Goal: Information Seeking & Learning: Find specific fact

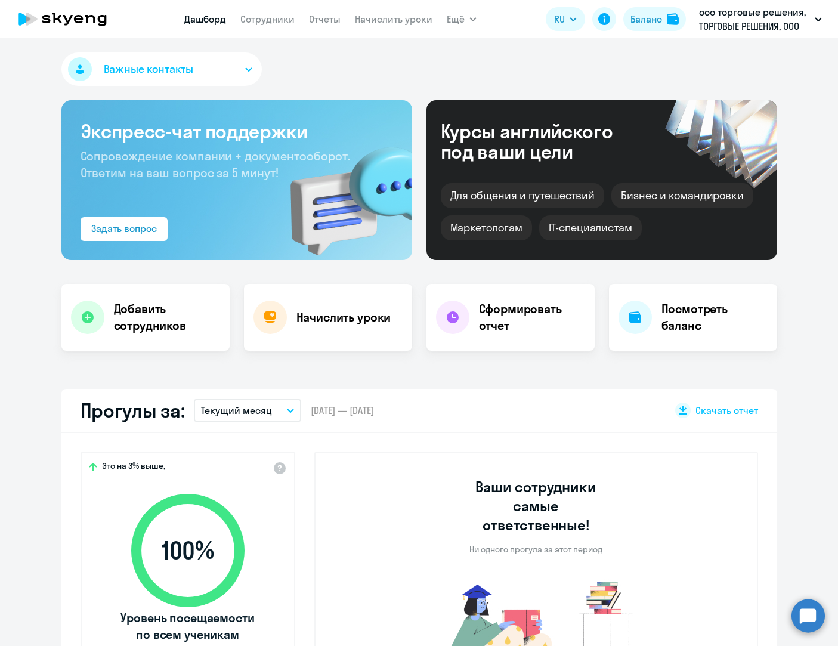
select select "30"
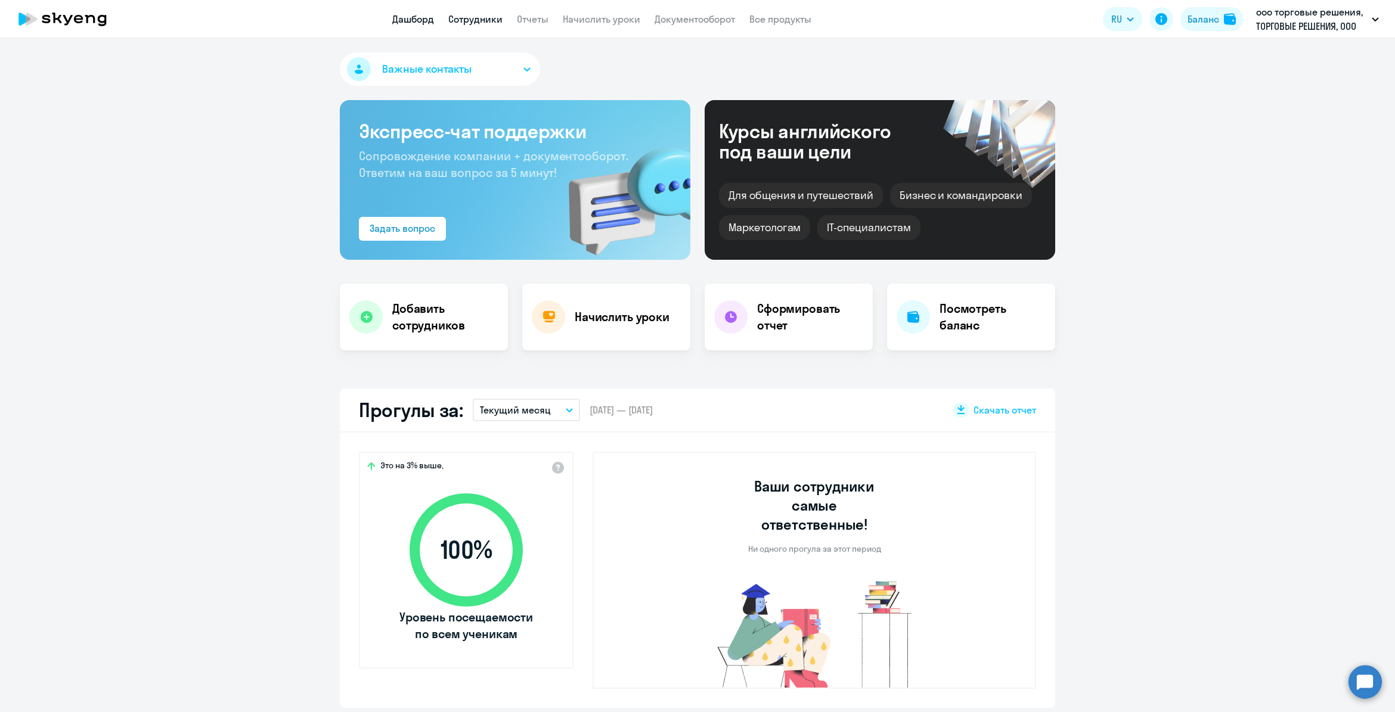
click at [469, 18] on link "Сотрудники" at bounding box center [475, 19] width 54 height 12
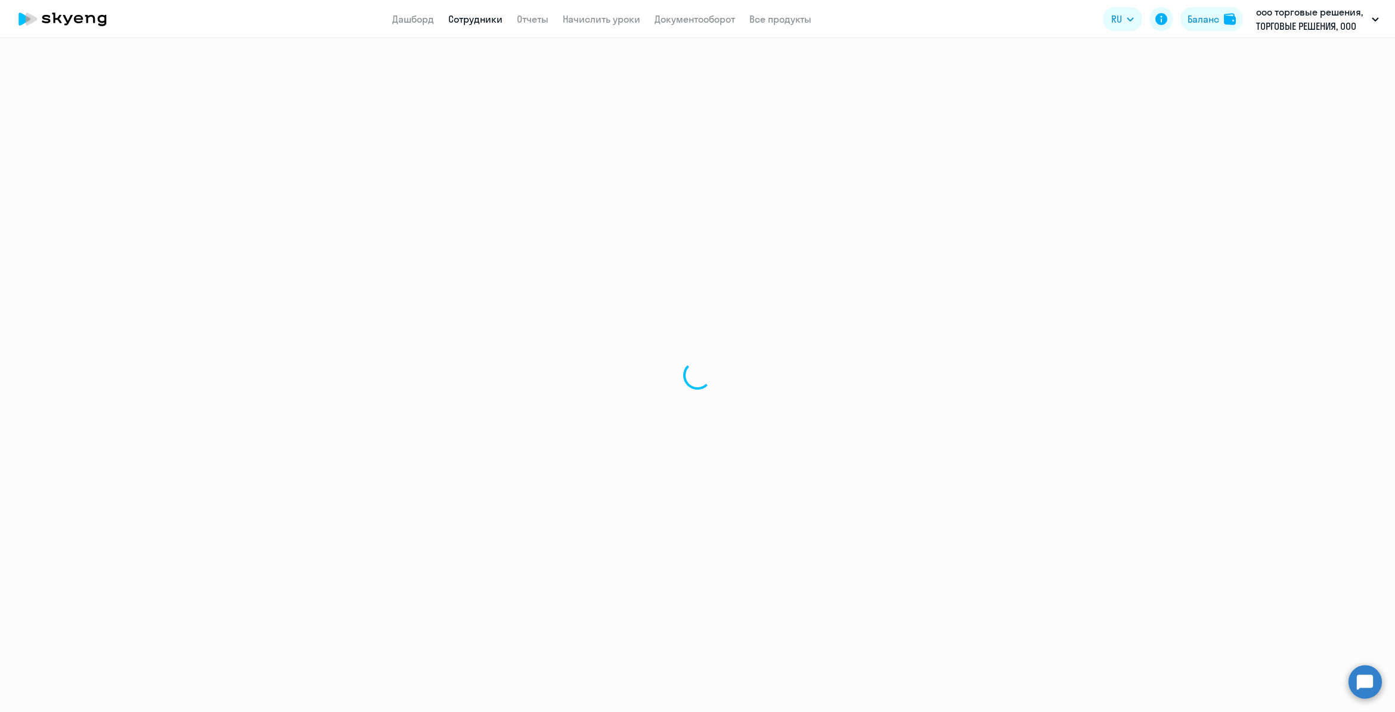
select select "30"
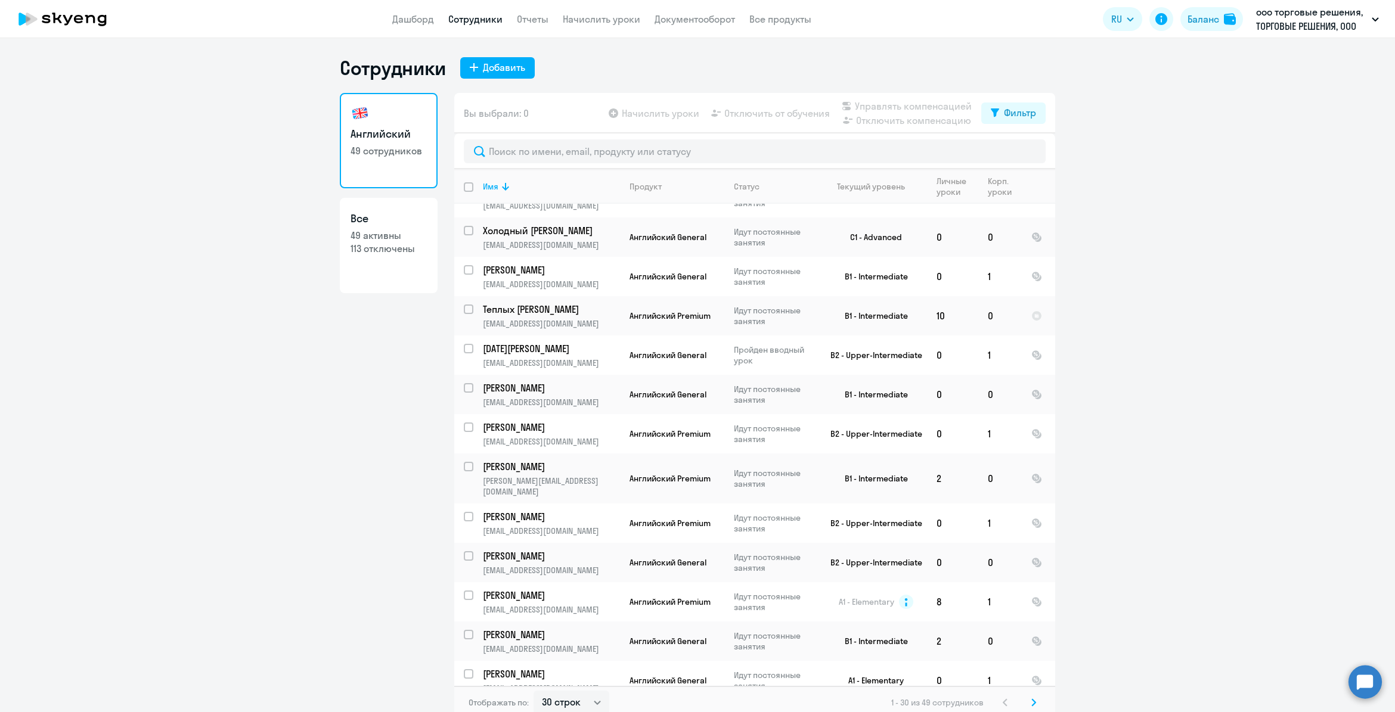
scroll to position [106, 0]
click at [464, 590] on input "select row 7166595" at bounding box center [476, 602] width 24 height 24
checkbox input "true"
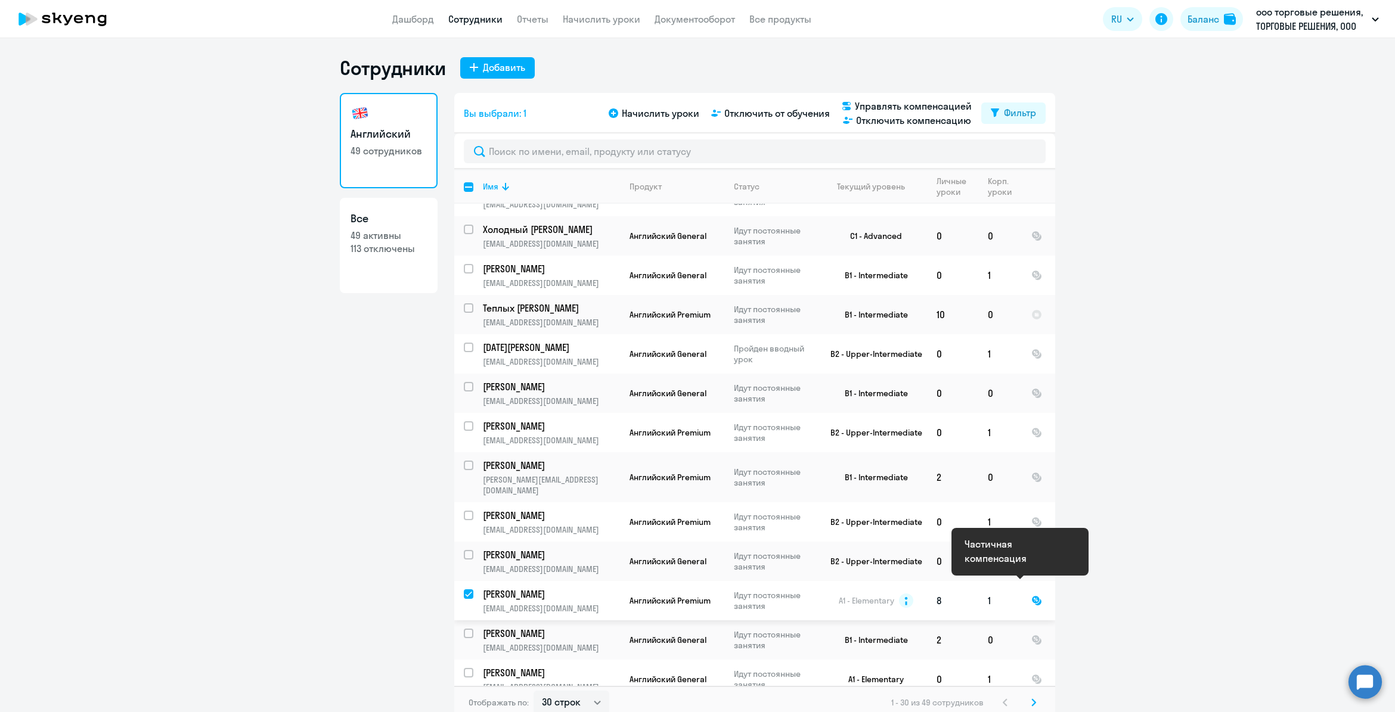
click at [1031, 596] on div at bounding box center [1036, 601] width 11 height 11
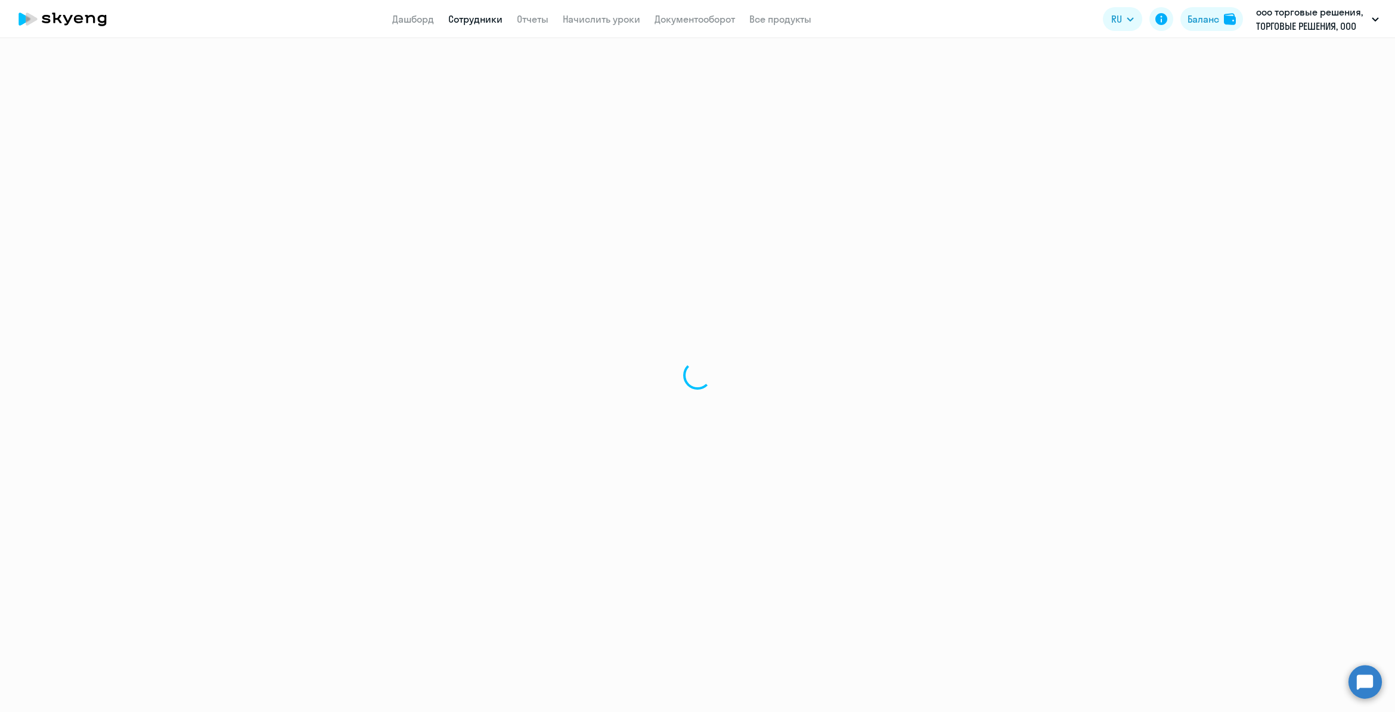
select select "english"
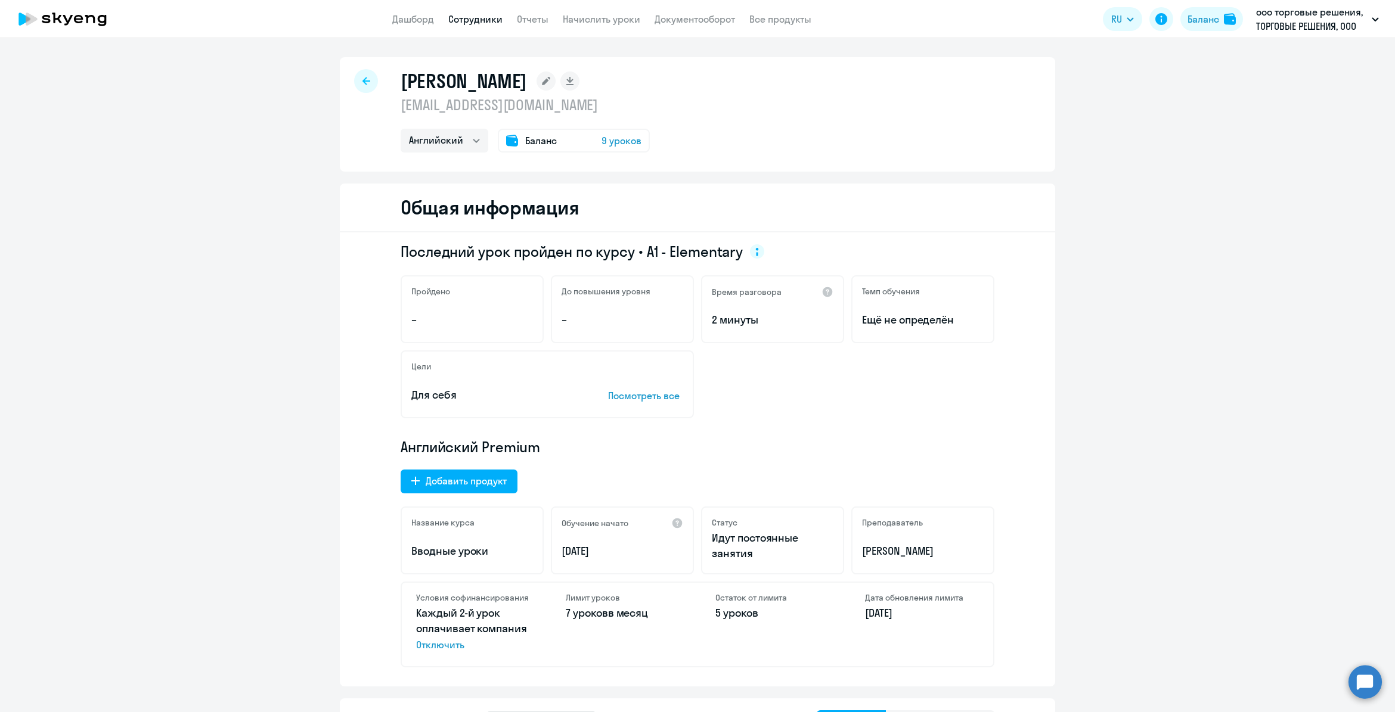
select select "30"
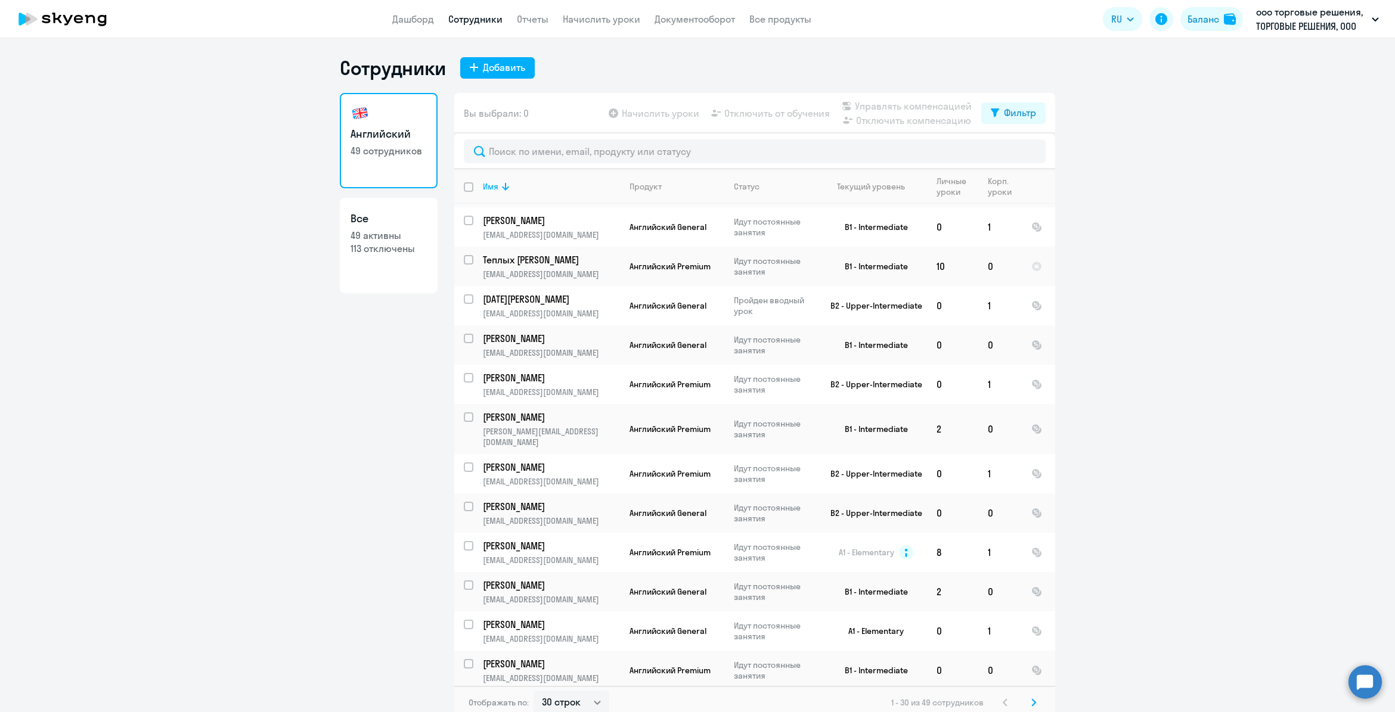
scroll to position [160, 0]
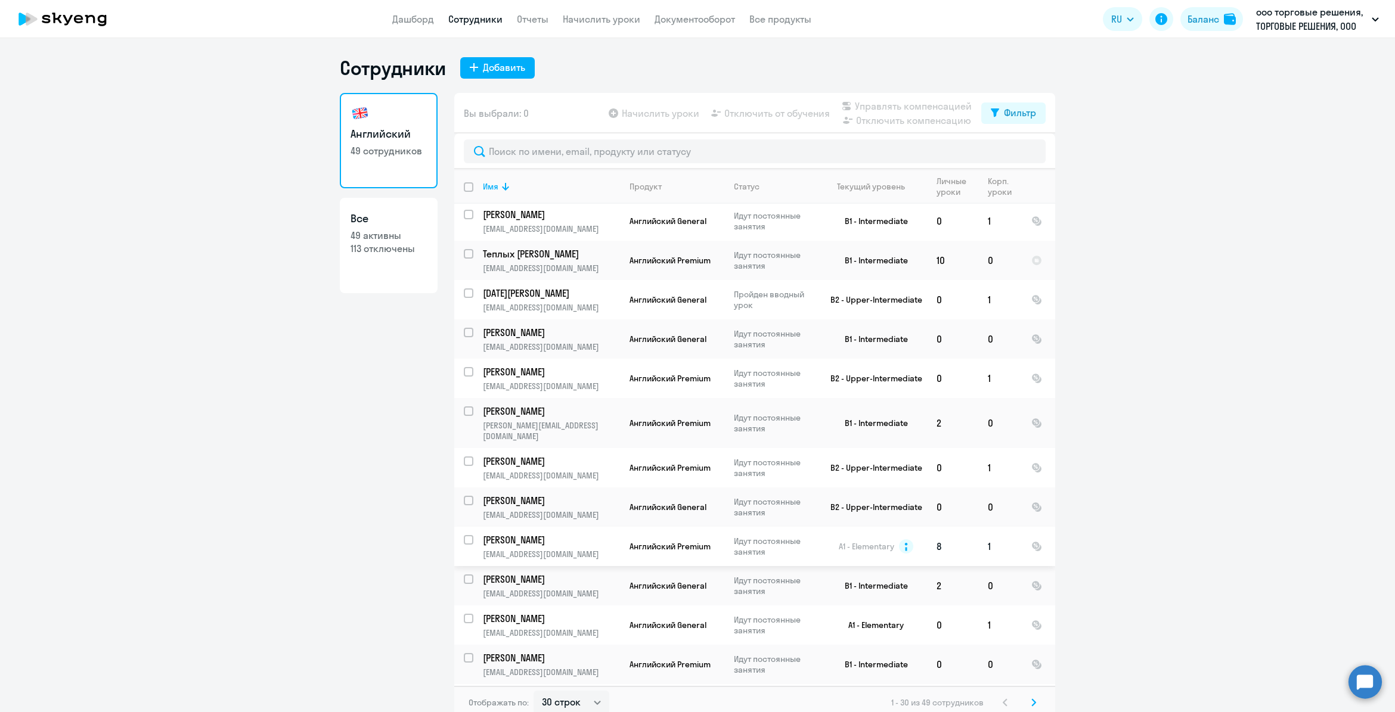
click at [466, 535] on input "select row 7166595" at bounding box center [476, 547] width 24 height 24
checkbox input "true"
click at [777, 117] on span "Отключить от обучения" at bounding box center [777, 113] width 106 height 14
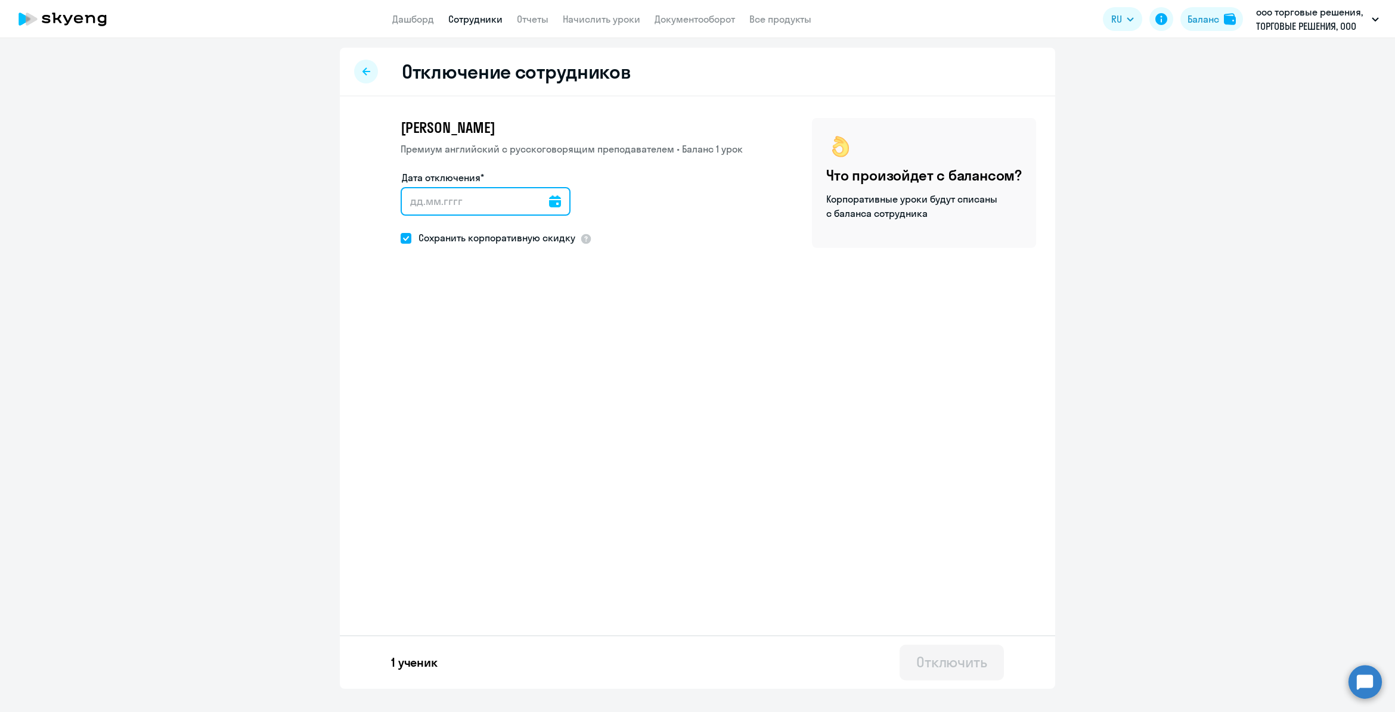
click at [454, 206] on input "Дата отключения*" at bounding box center [486, 201] width 170 height 29
type input "08.09.2025"
type input "8.9.2025"
click at [416, 196] on input "08.09.2025" at bounding box center [488, 201] width 175 height 29
type input "09.09.2025"
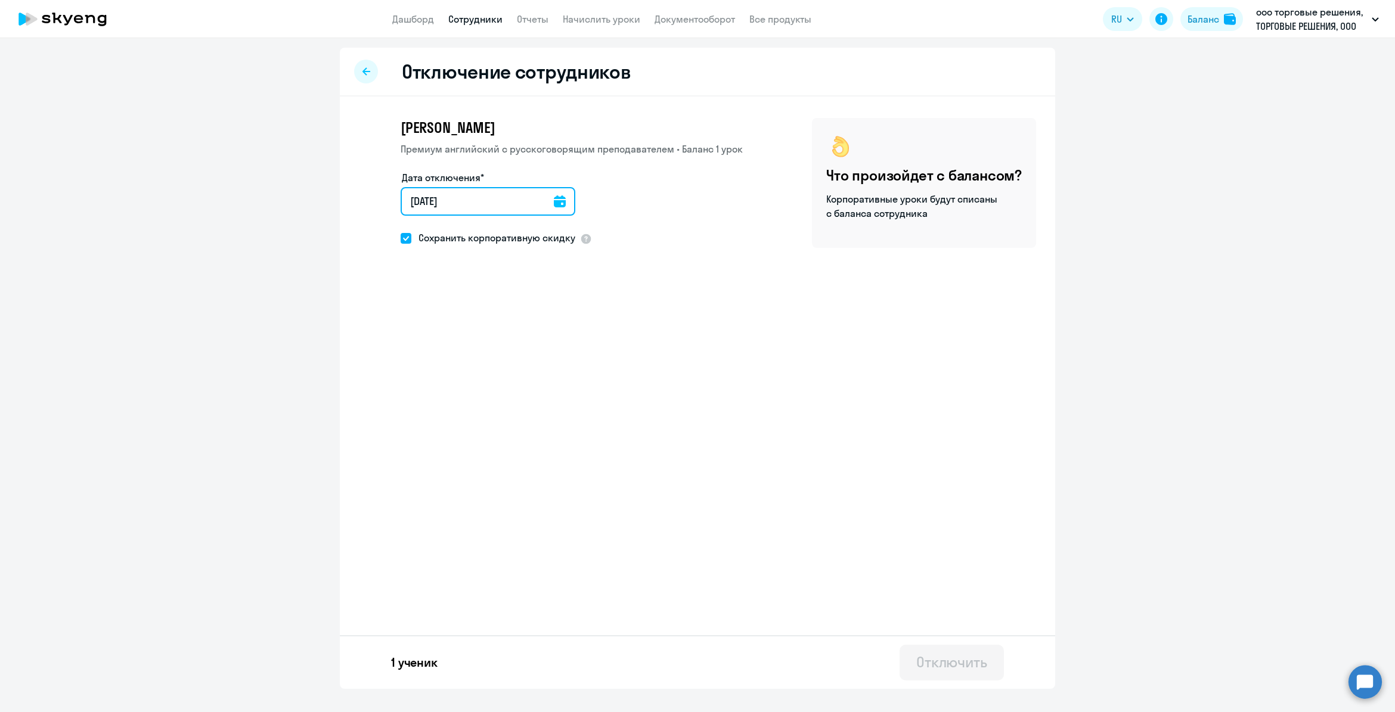
type input "9.9.2025"
type input "09.09.2025"
click at [960, 672] on button "Отключить" at bounding box center [952, 663] width 104 height 36
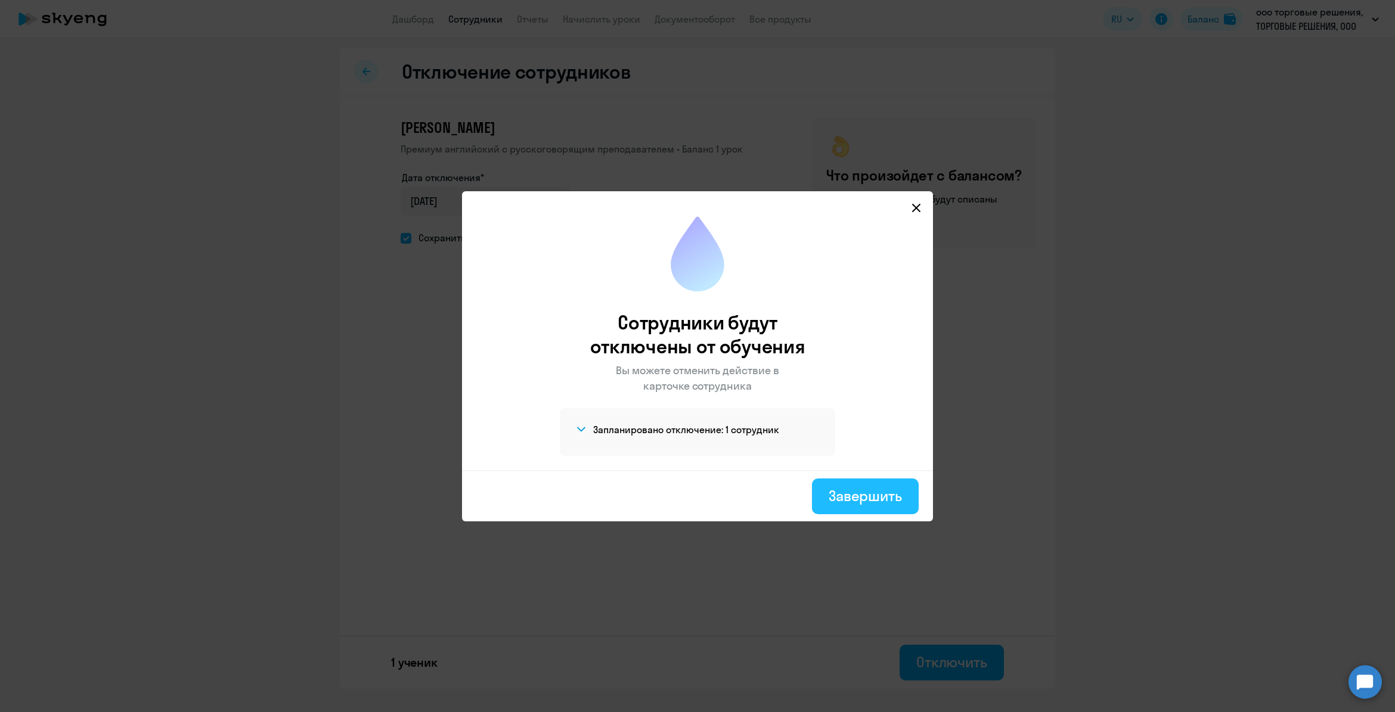
click at [877, 498] on div "Завершить" at bounding box center [865, 495] width 73 height 19
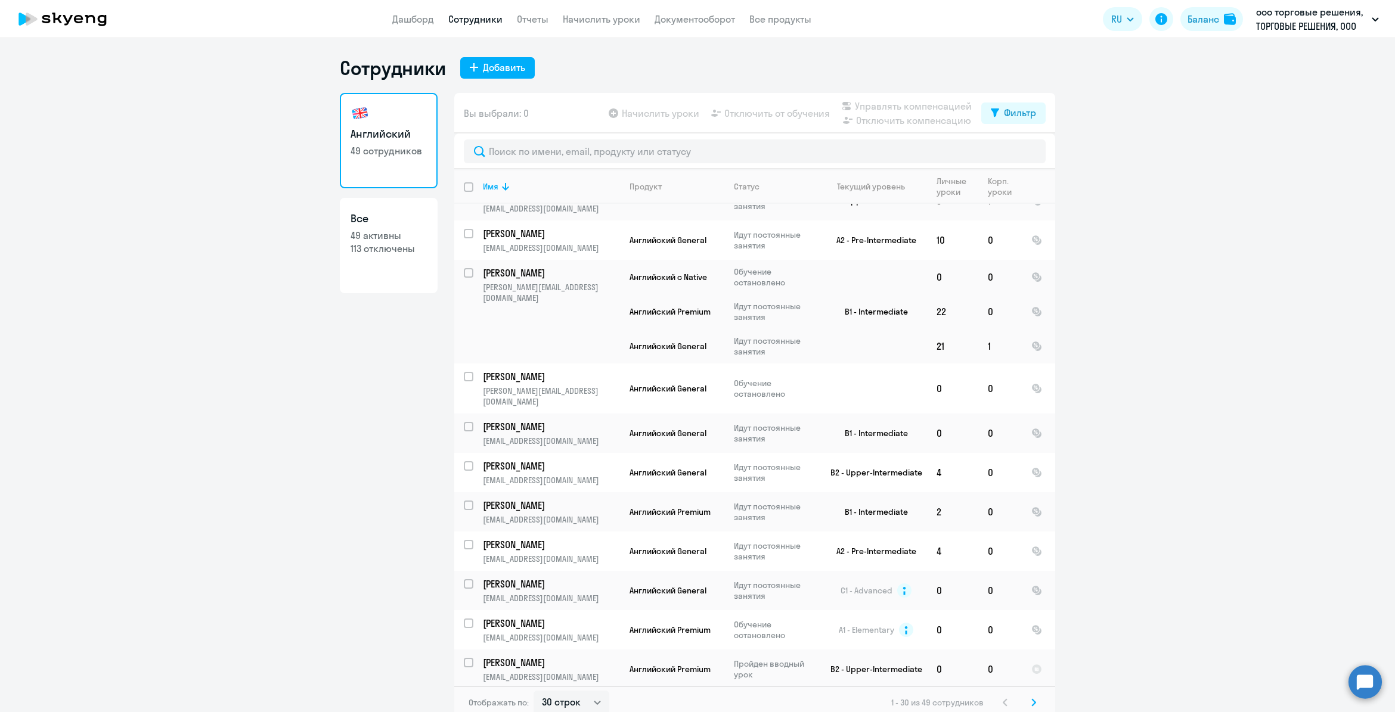
scroll to position [751, 0]
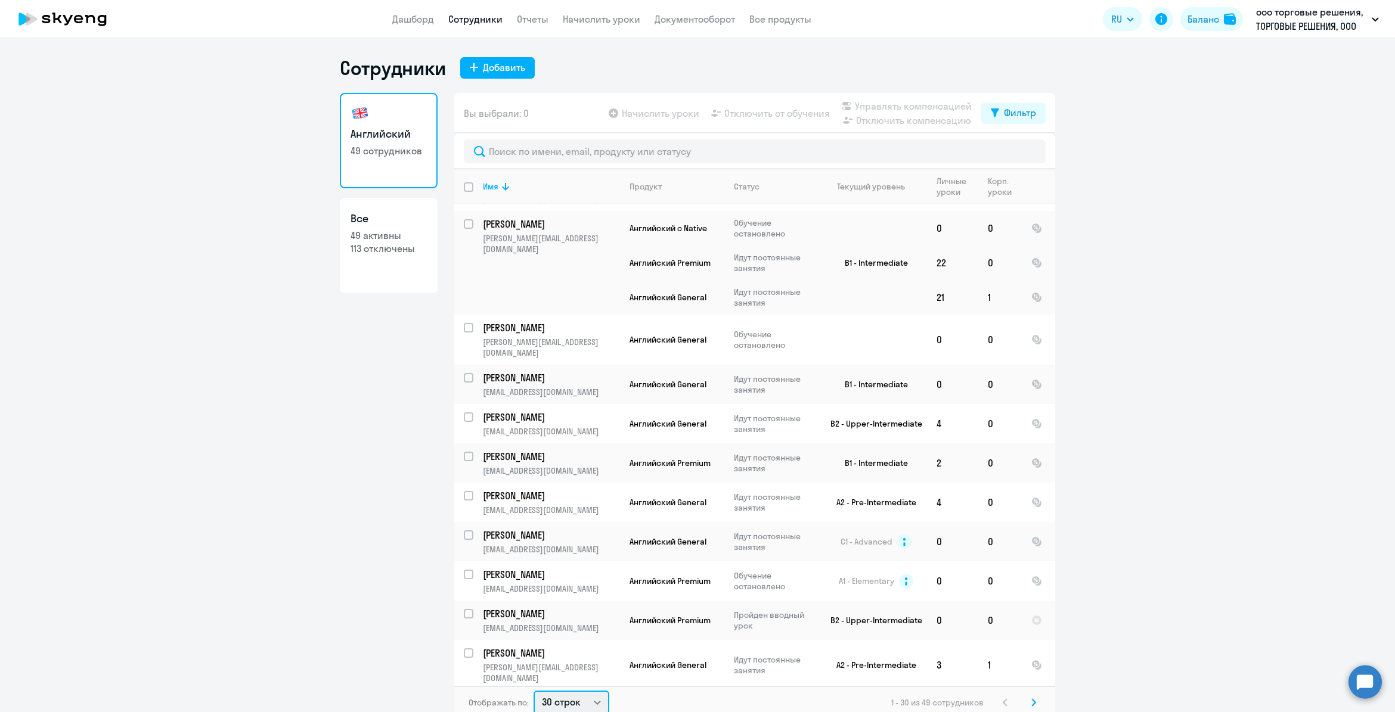
click at [587, 698] on select "30 строк 50 строк 100 строк" at bounding box center [572, 703] width 76 height 24
select select "100"
click at [534, 689] on select "30 строк 50 строк 100 строк" at bounding box center [572, 701] width 76 height 24
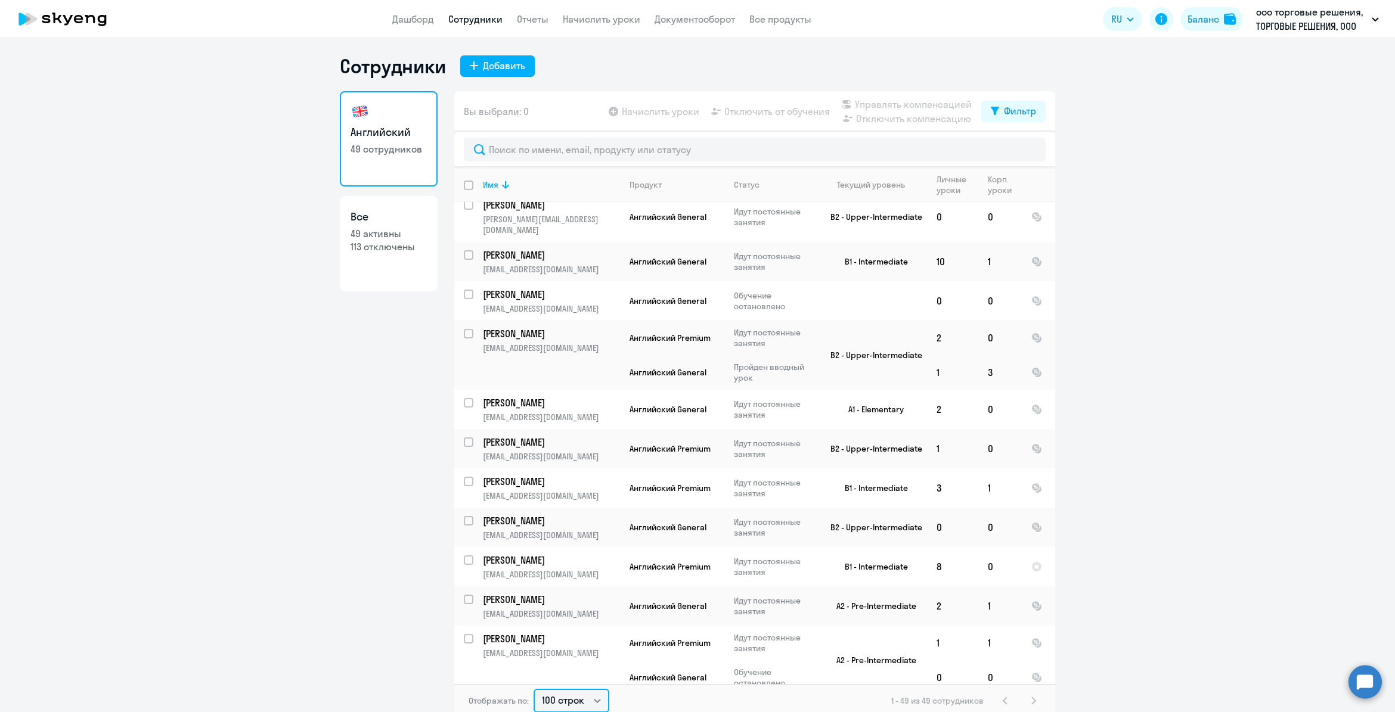
scroll to position [1608, 0]
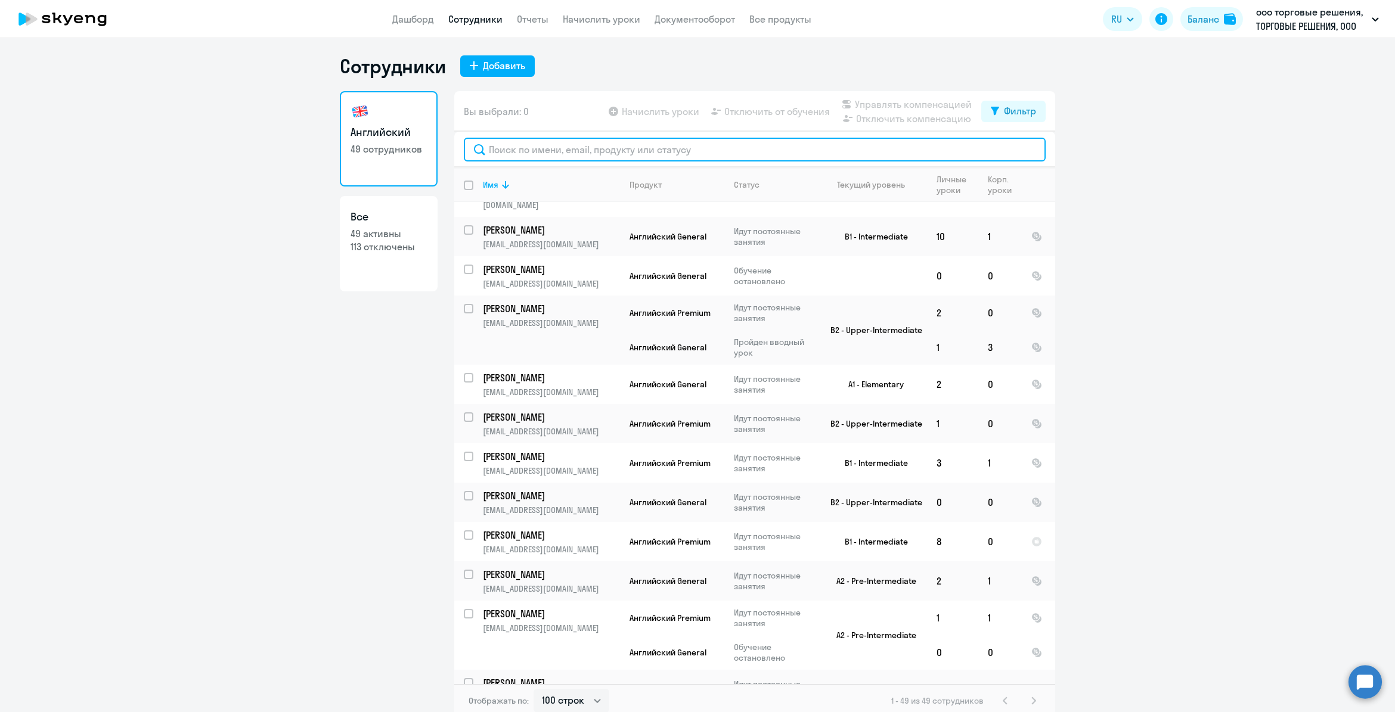
click at [511, 148] on input "text" at bounding box center [755, 150] width 582 height 24
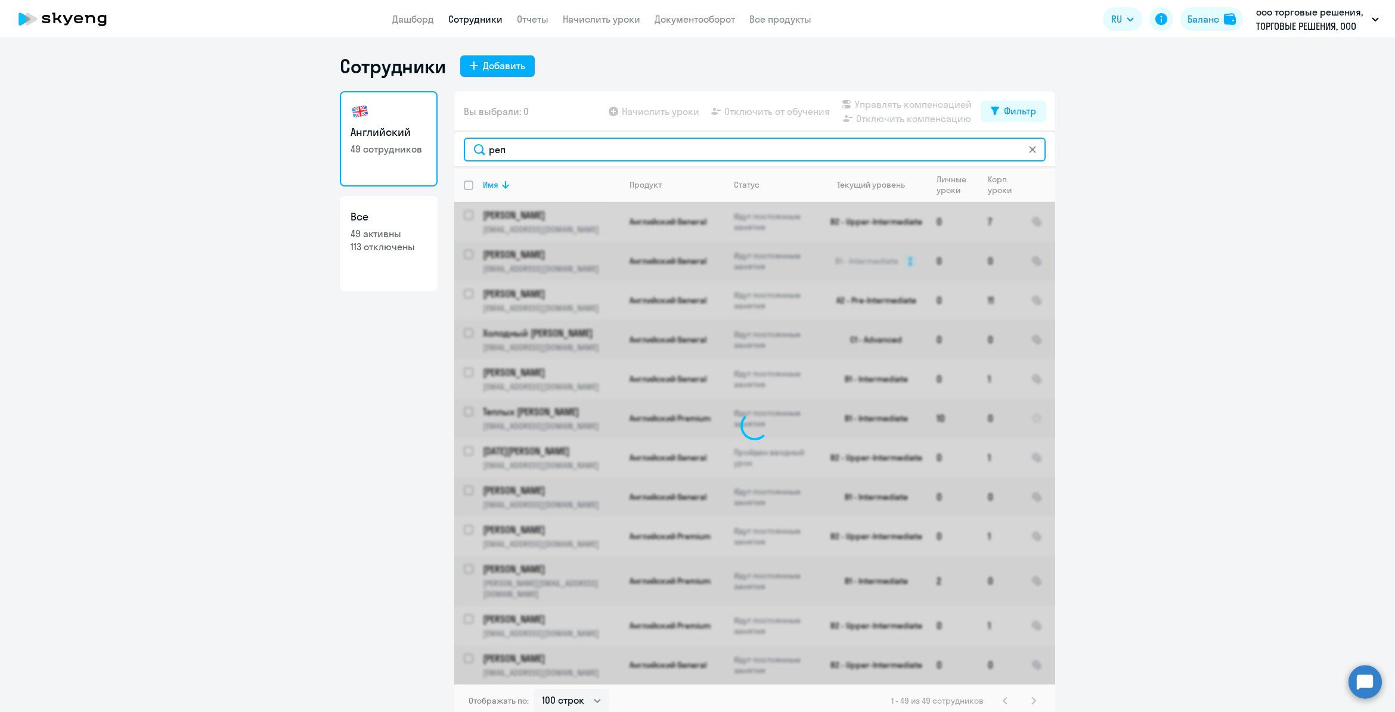
scroll to position [0, 0]
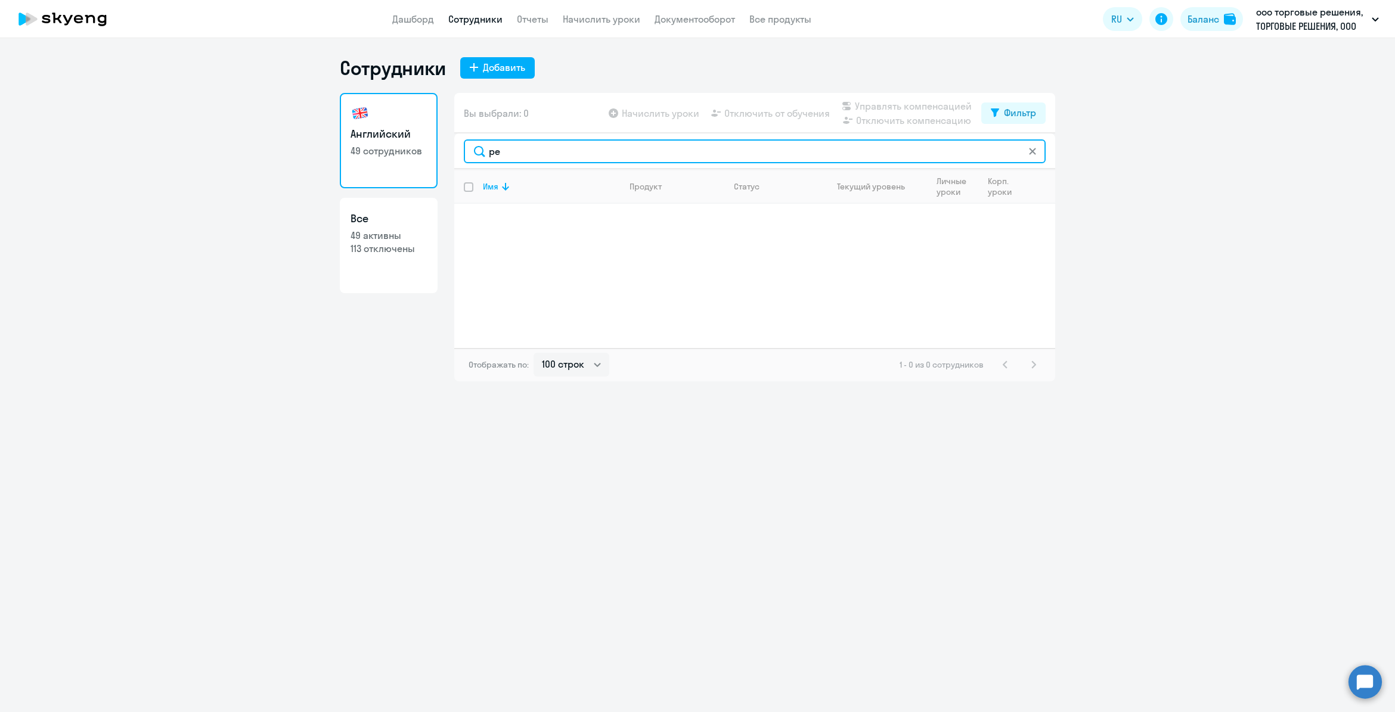
type input "р"
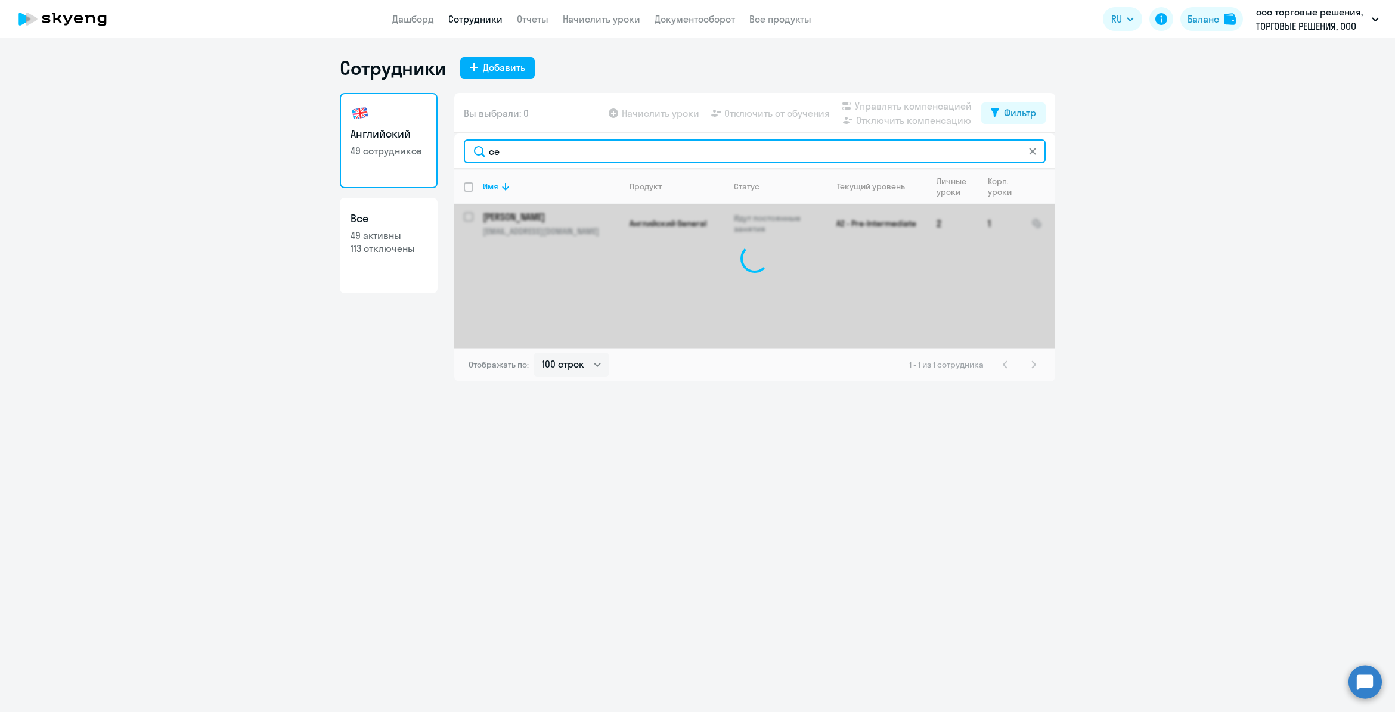
type input "с"
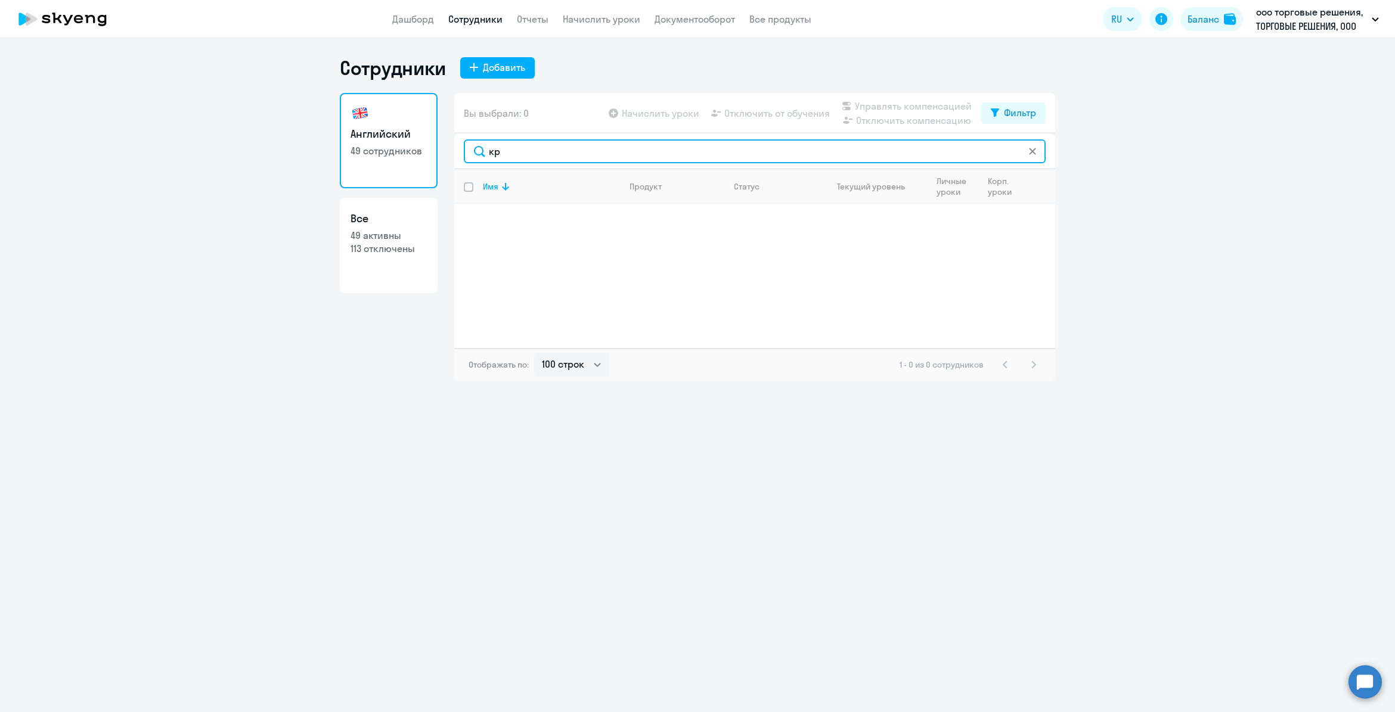
type input "к"
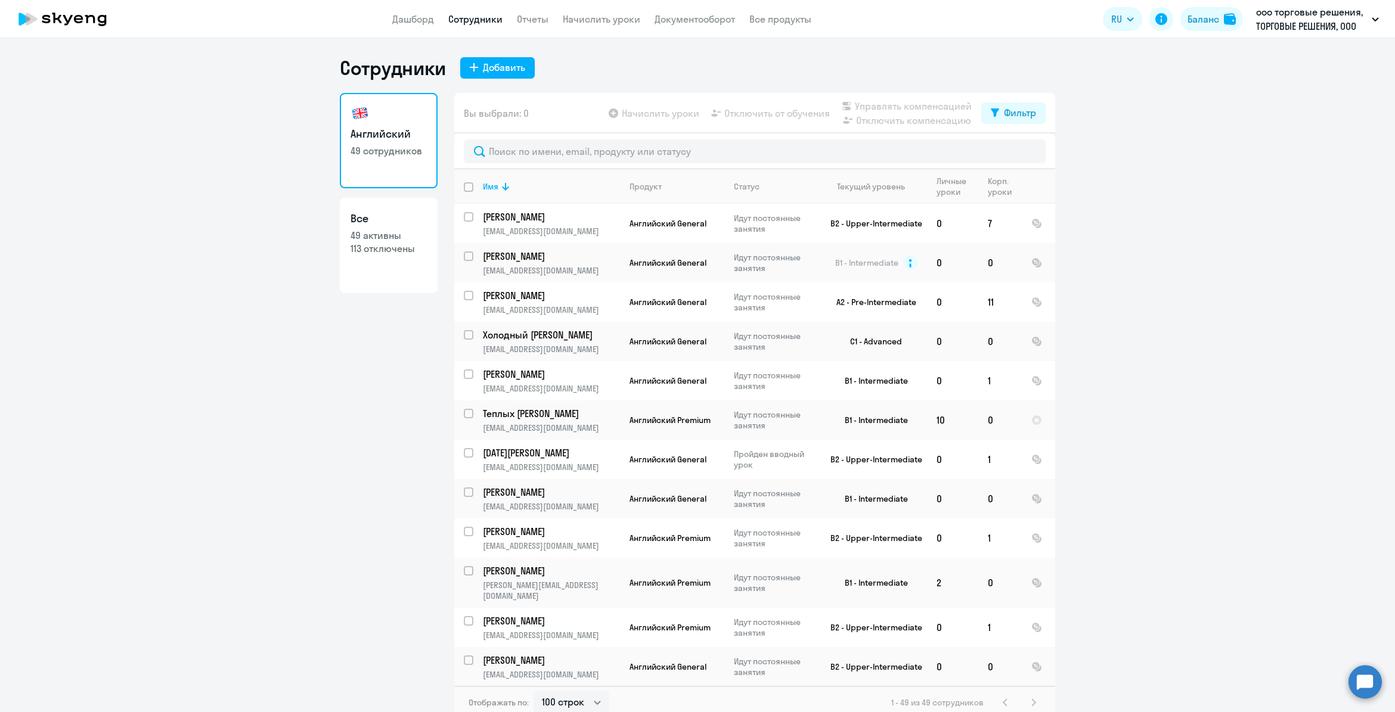
click at [356, 242] on p "113 отключены" at bounding box center [389, 248] width 76 height 13
select select "30"
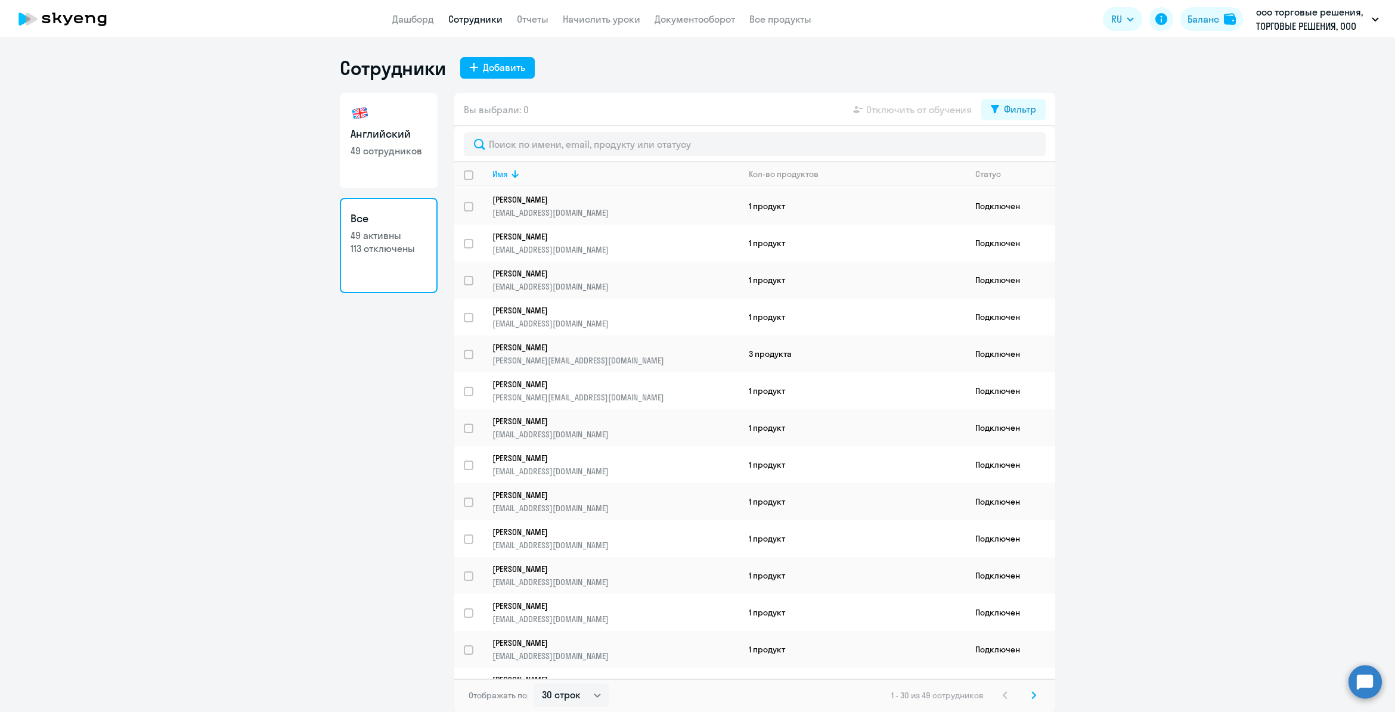
scroll to position [597, 0]
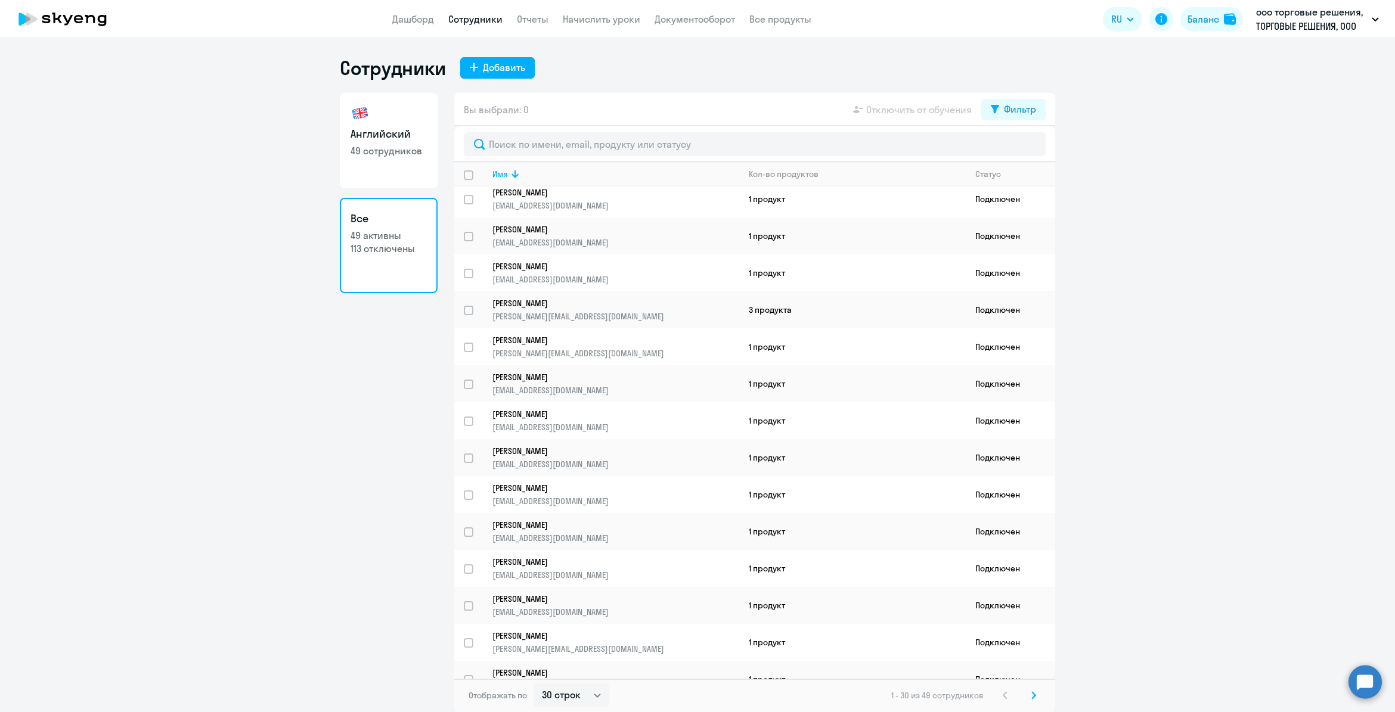
select select "30"
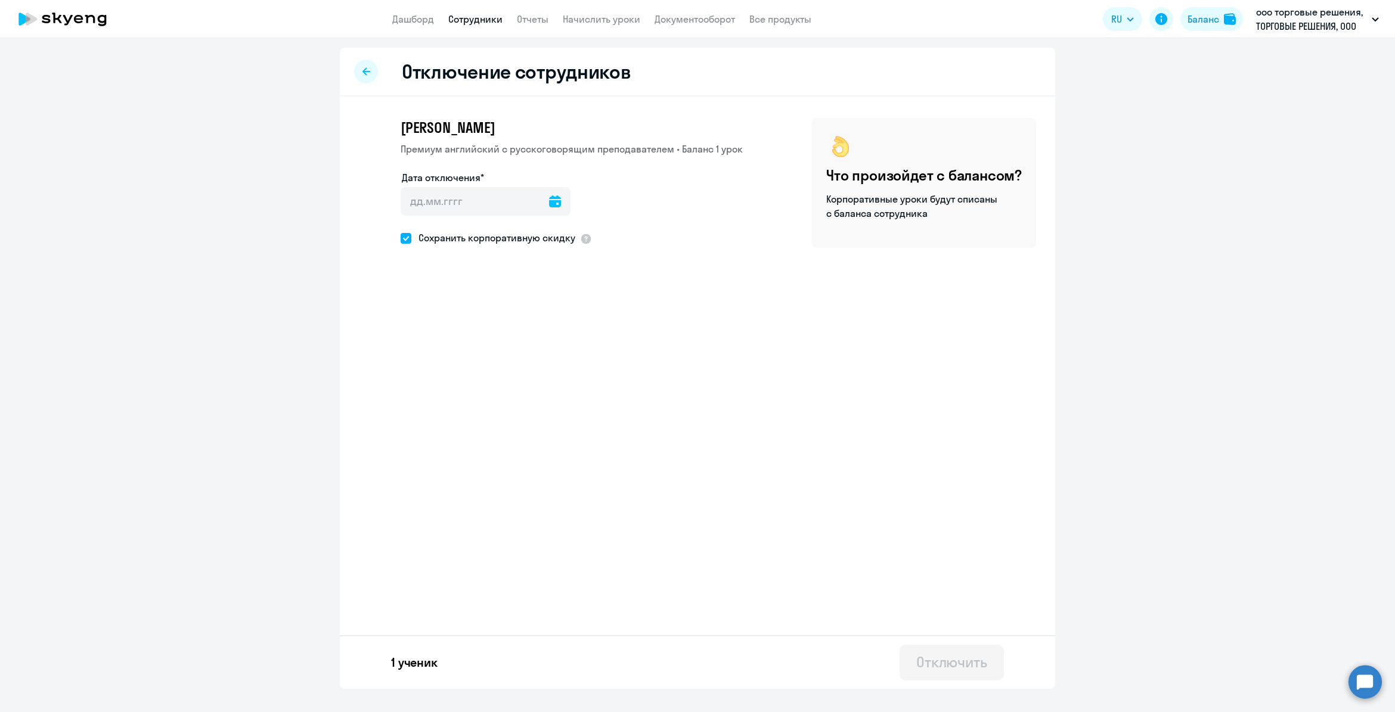
click at [362, 70] on icon at bounding box center [366, 71] width 8 height 8
select select "30"
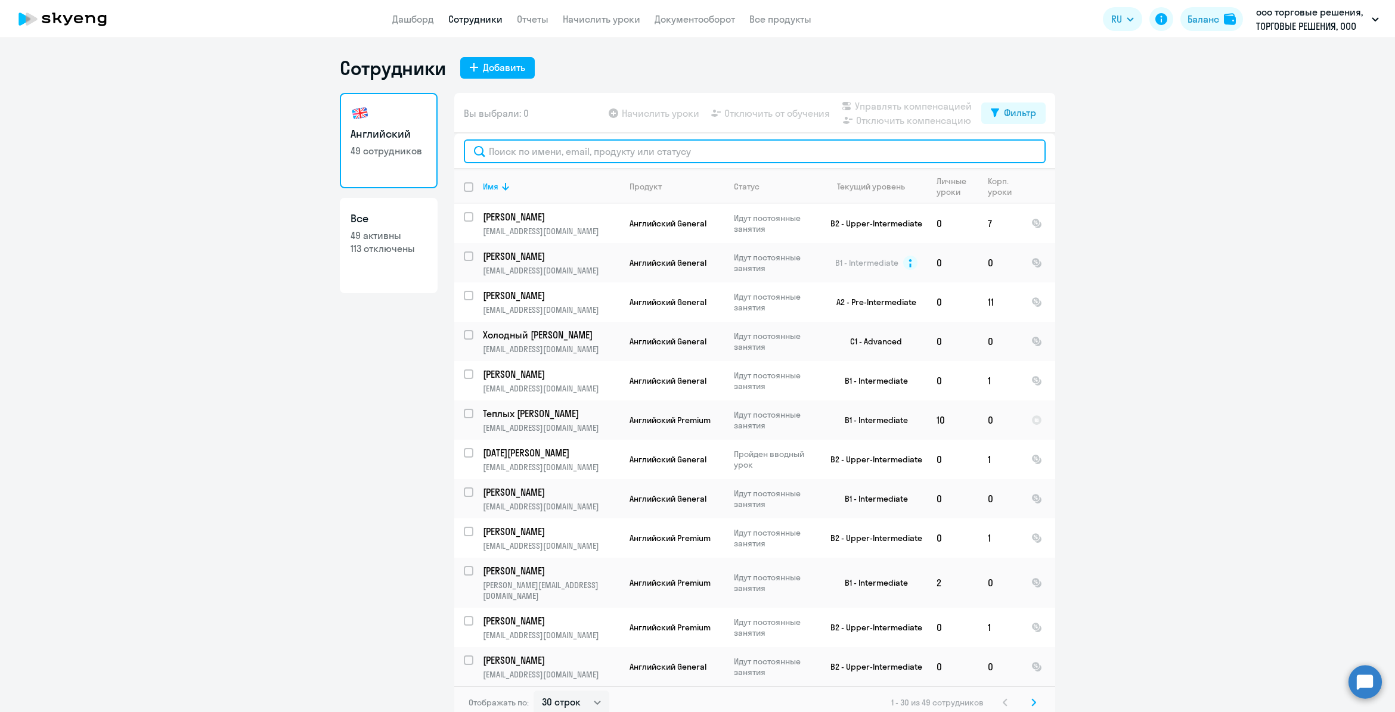
click at [544, 151] on input "text" at bounding box center [755, 151] width 582 height 24
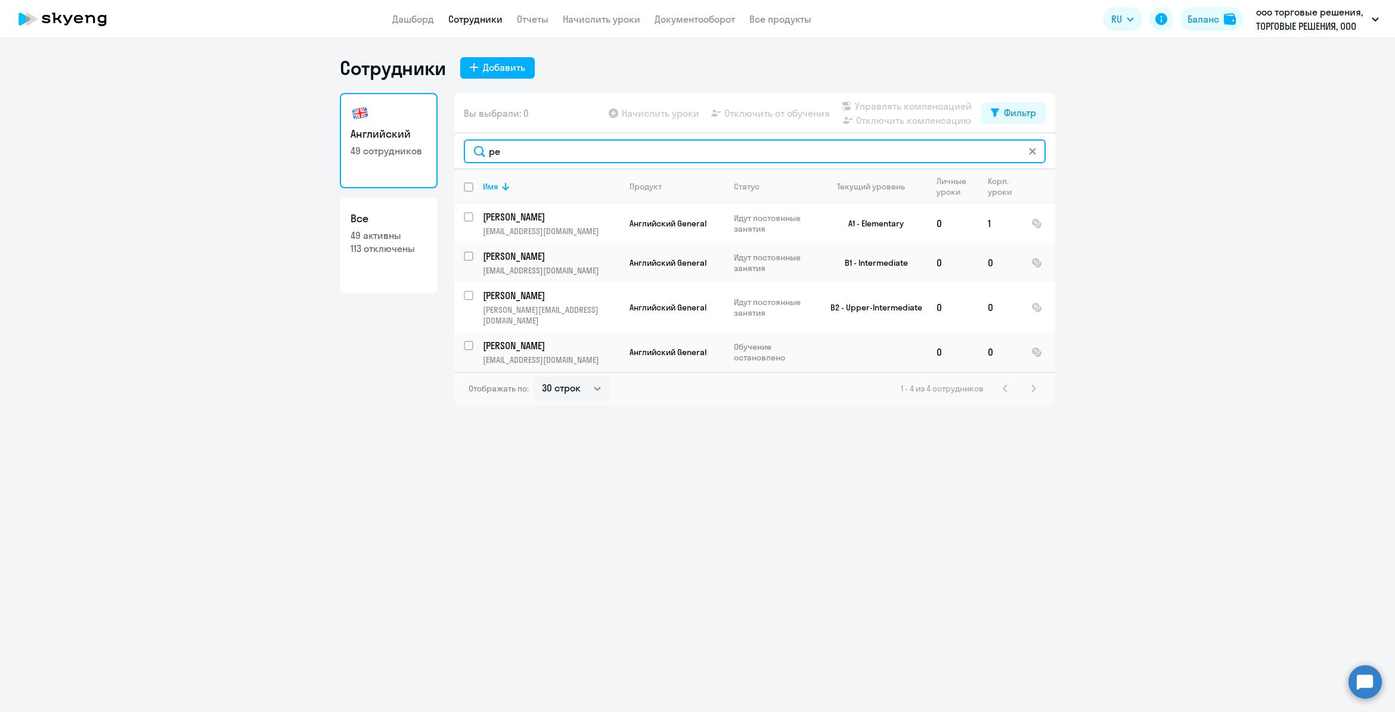
type input "р"
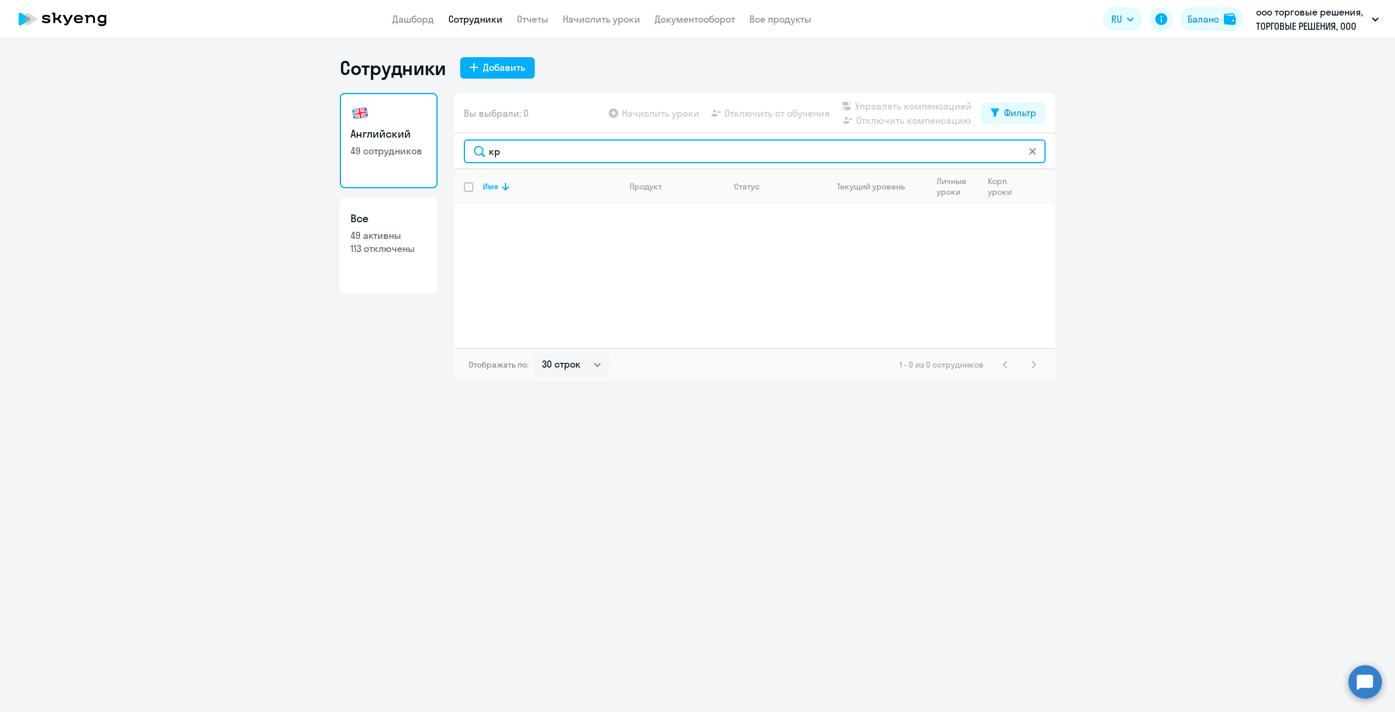
type input "к"
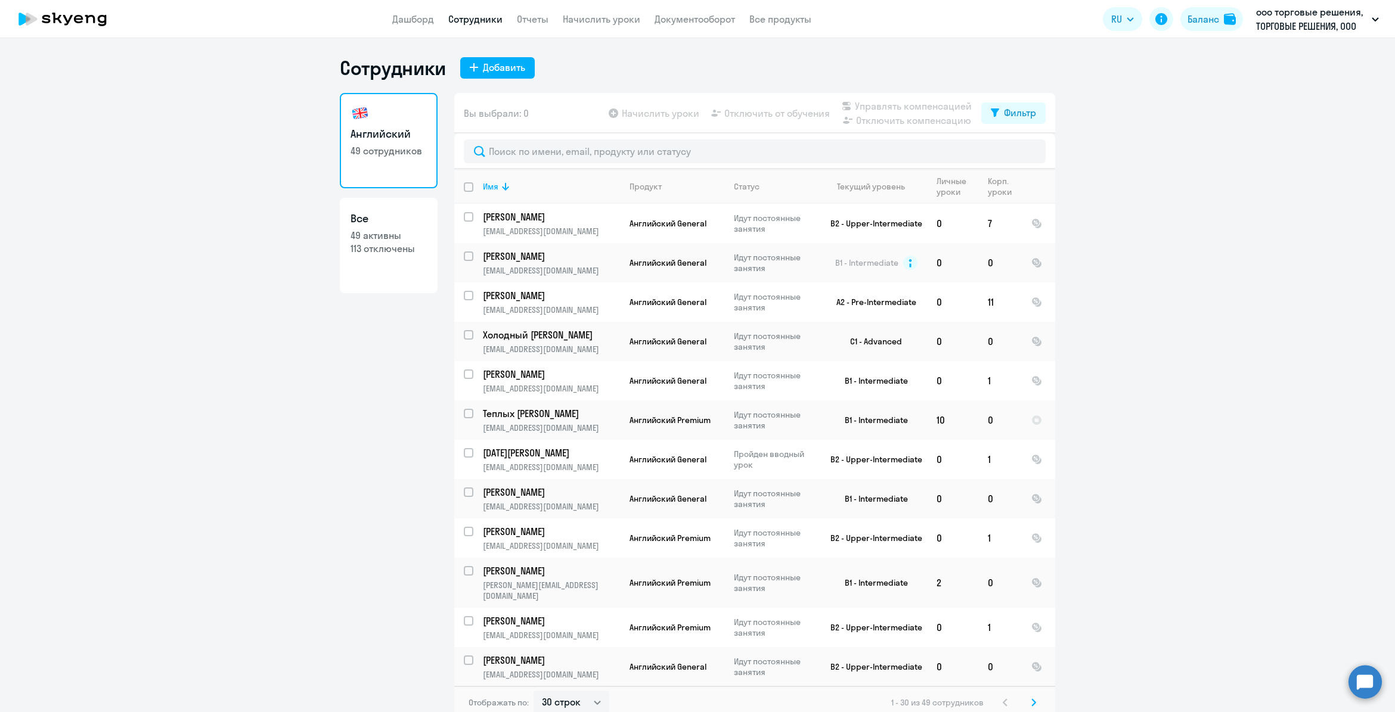
click at [1106, 168] on ng-component "Сотрудники Добавить Английский 49 сотрудников Все 49 активны 113 отключены Вы в…" at bounding box center [697, 388] width 1395 height 664
click at [1274, 24] on p "ооо торговые решения, ТОРГОВЫЕ РЕШЕНИЯ, ООО" at bounding box center [1311, 19] width 111 height 29
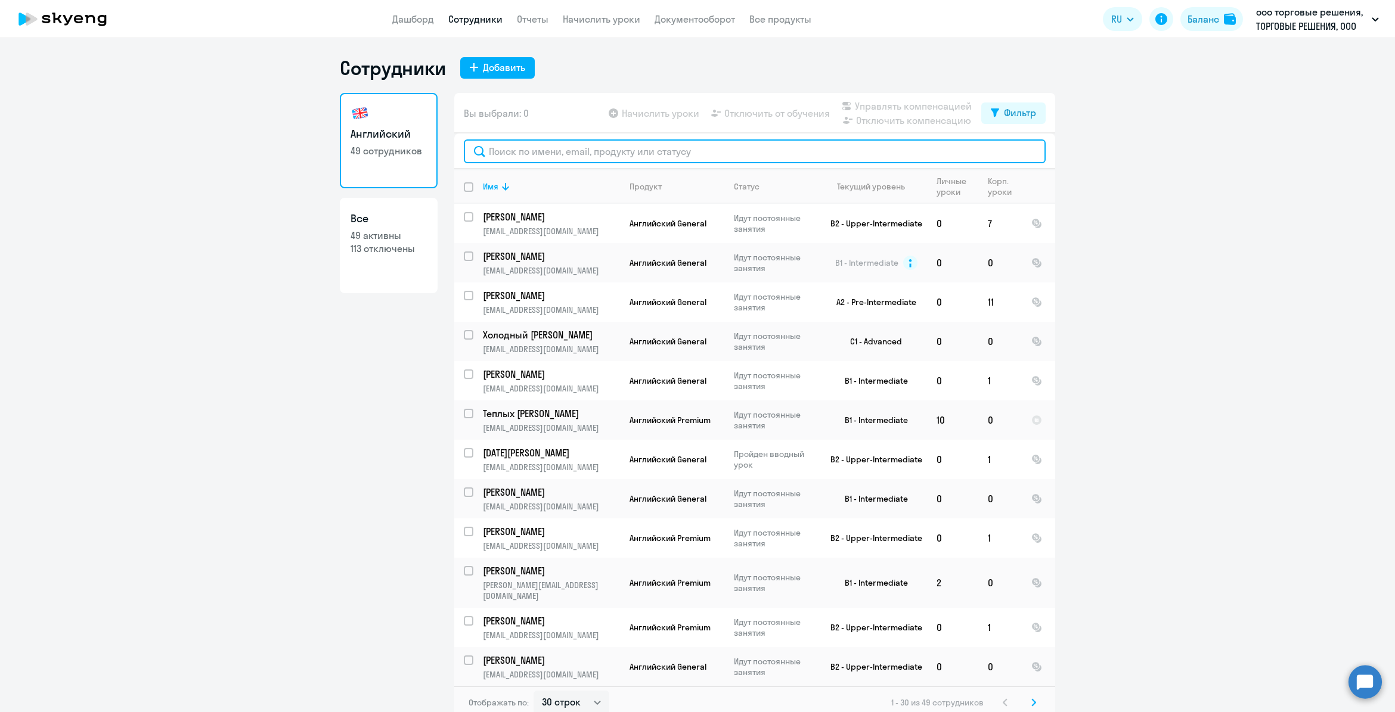
click at [696, 150] on input "text" at bounding box center [755, 151] width 582 height 24
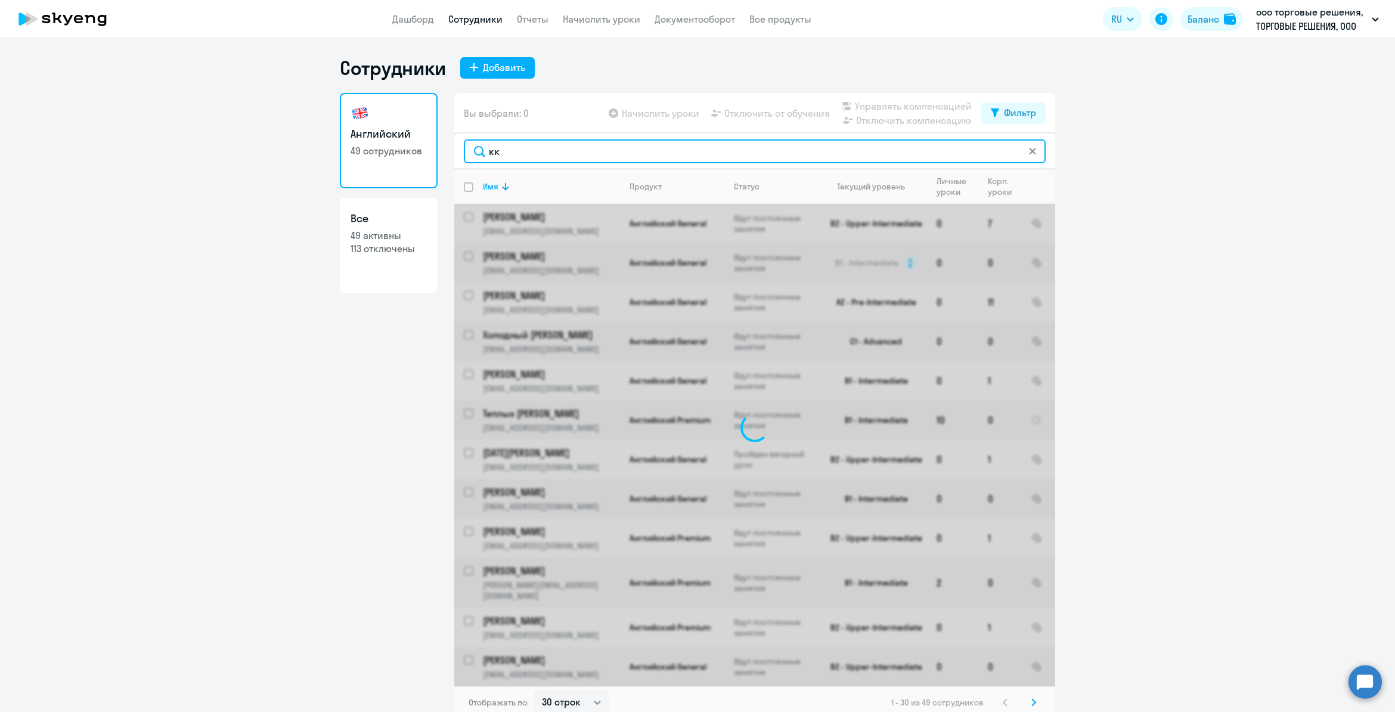
type input "к"
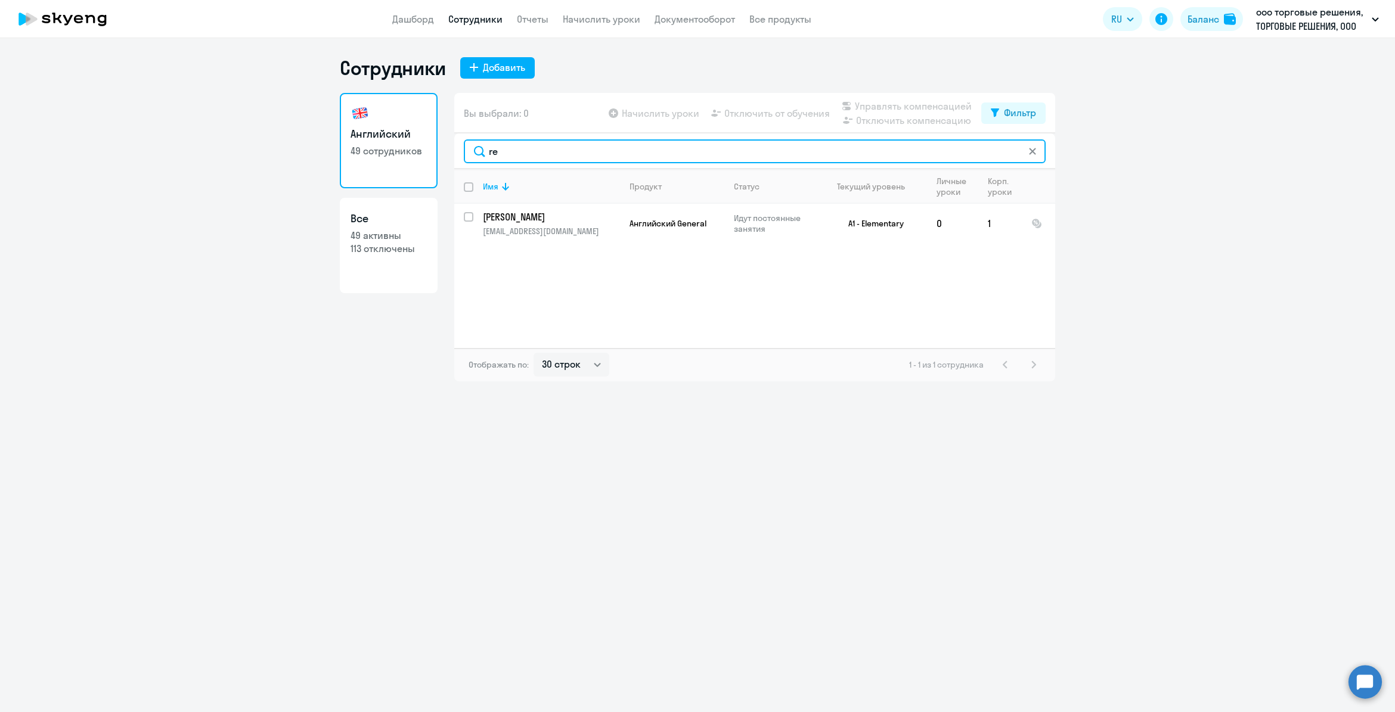
type input "r"
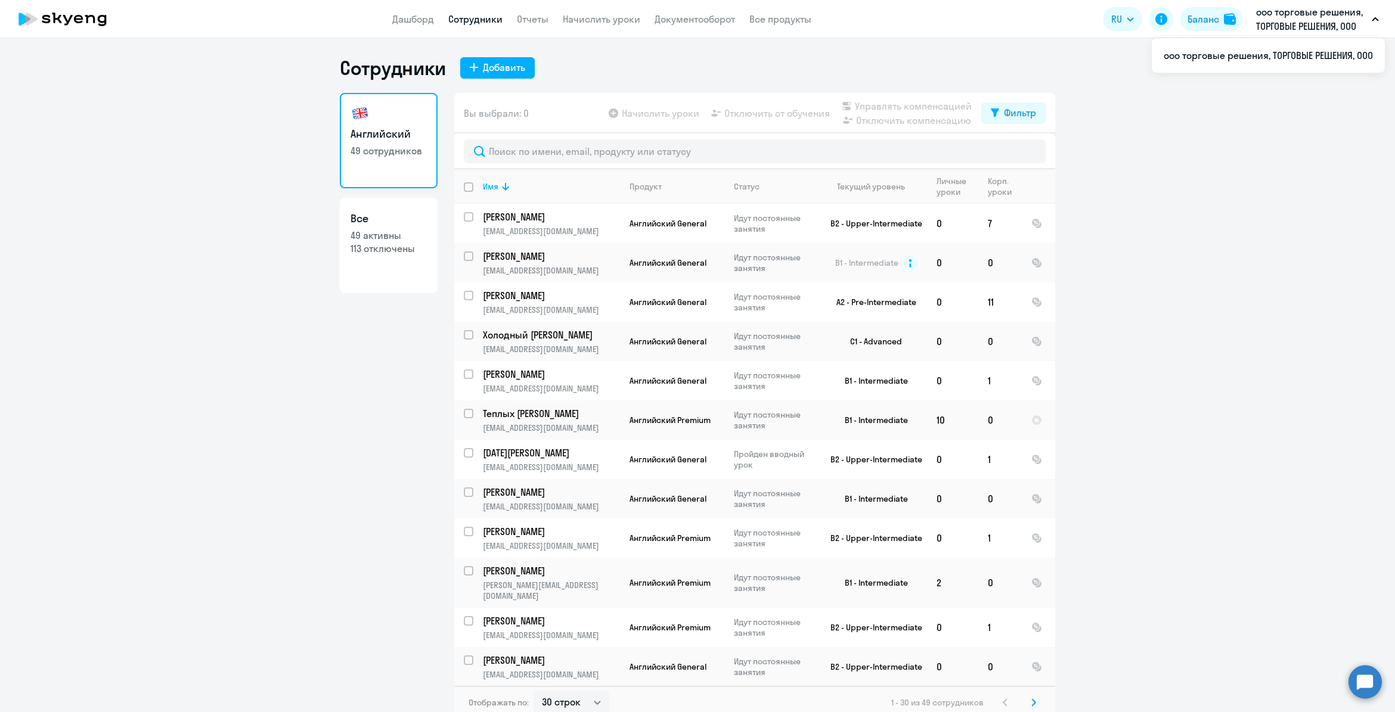
click at [1324, 17] on p "ооо торговые решения, ТОРГОВЫЕ РЕШЕНИЯ, ООО" at bounding box center [1311, 19] width 111 height 29
click at [1279, 52] on li "ооо торговые решения, ТОРГОВЫЕ РЕШЕНИЯ, ООО" at bounding box center [1268, 56] width 233 height 30
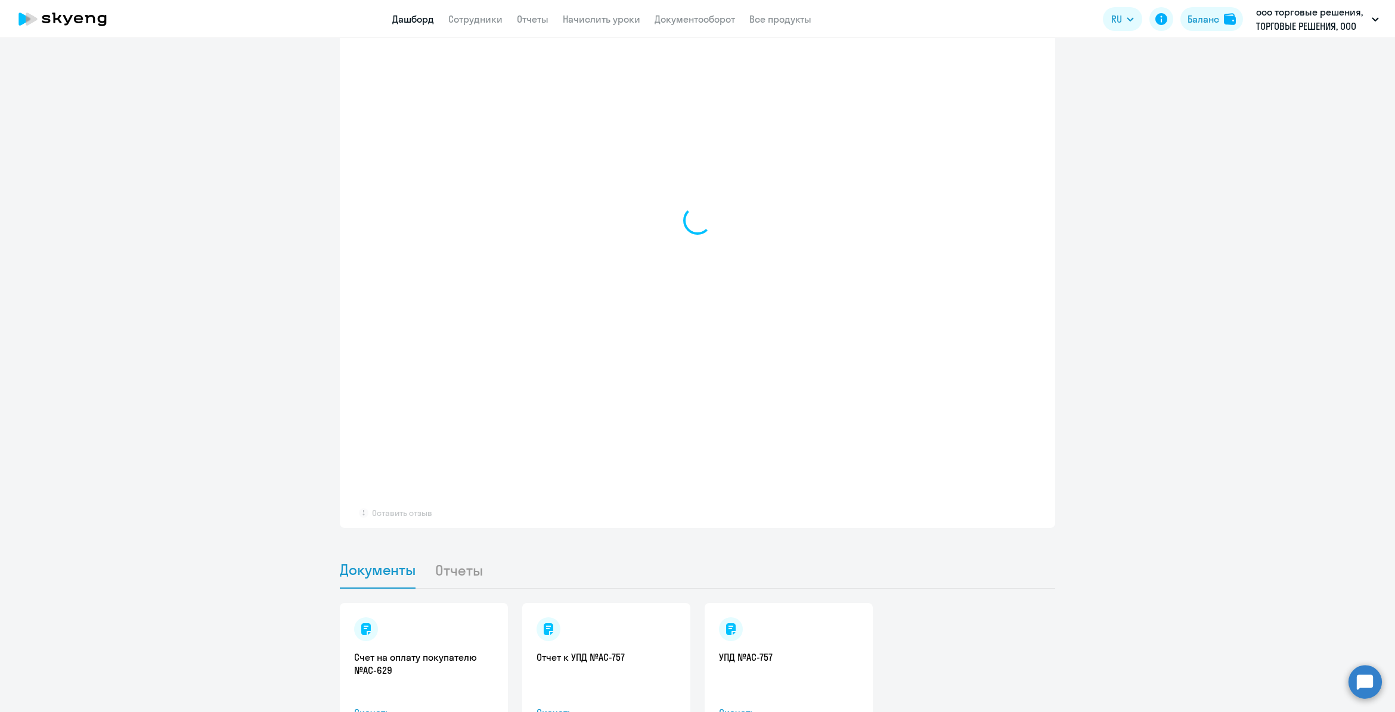
scroll to position [963, 0]
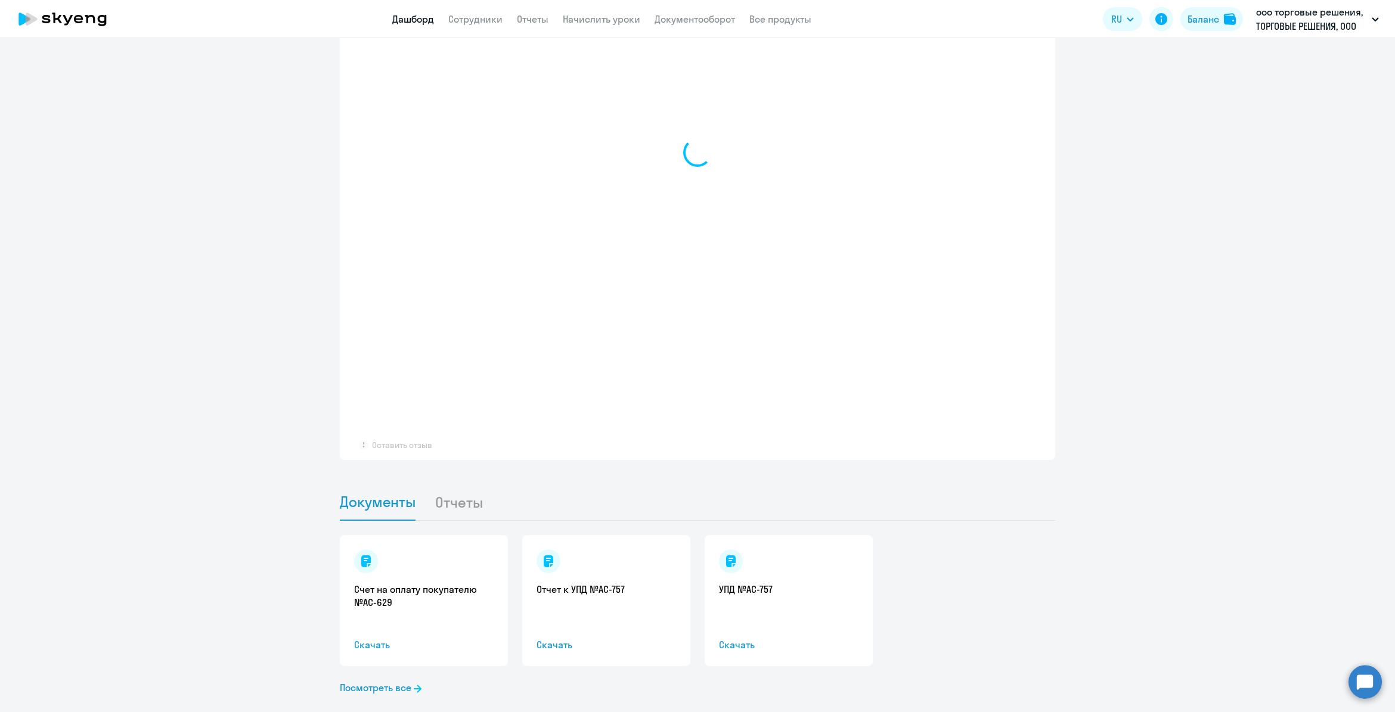
select select "30"
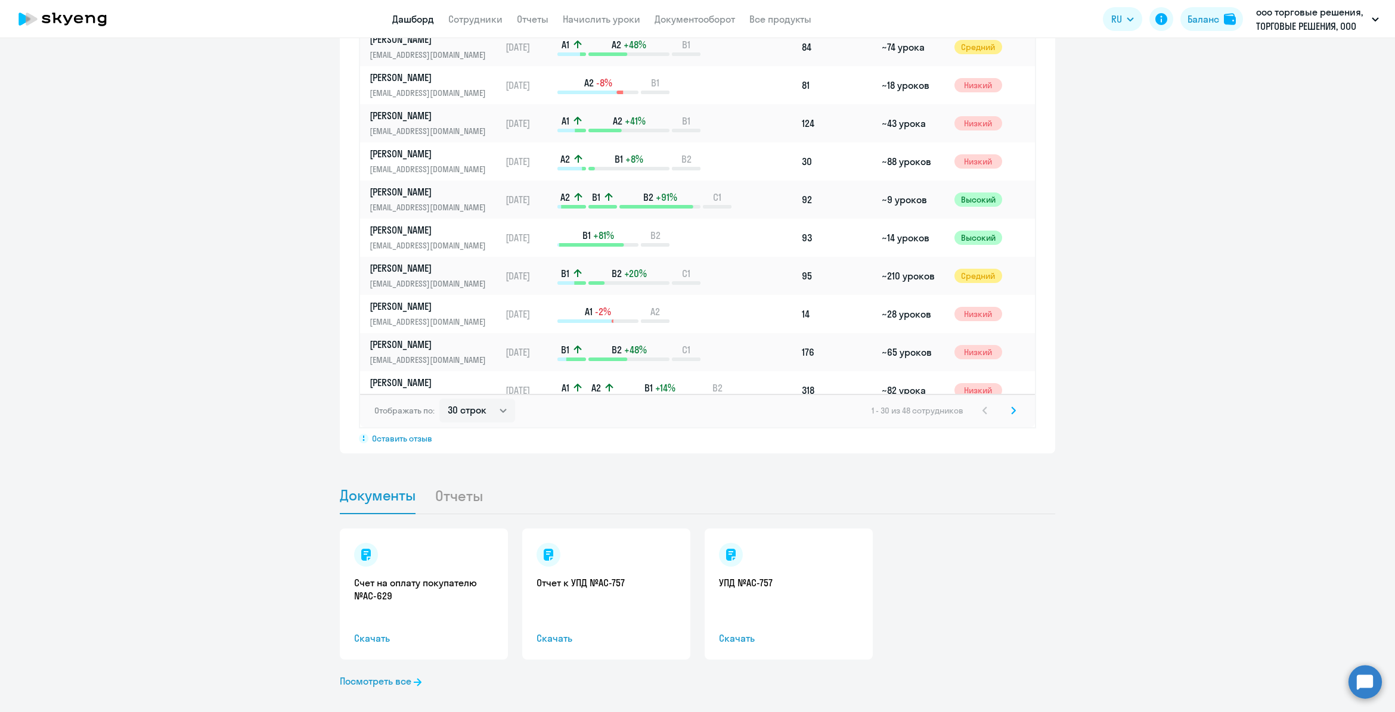
scroll to position [954, 0]
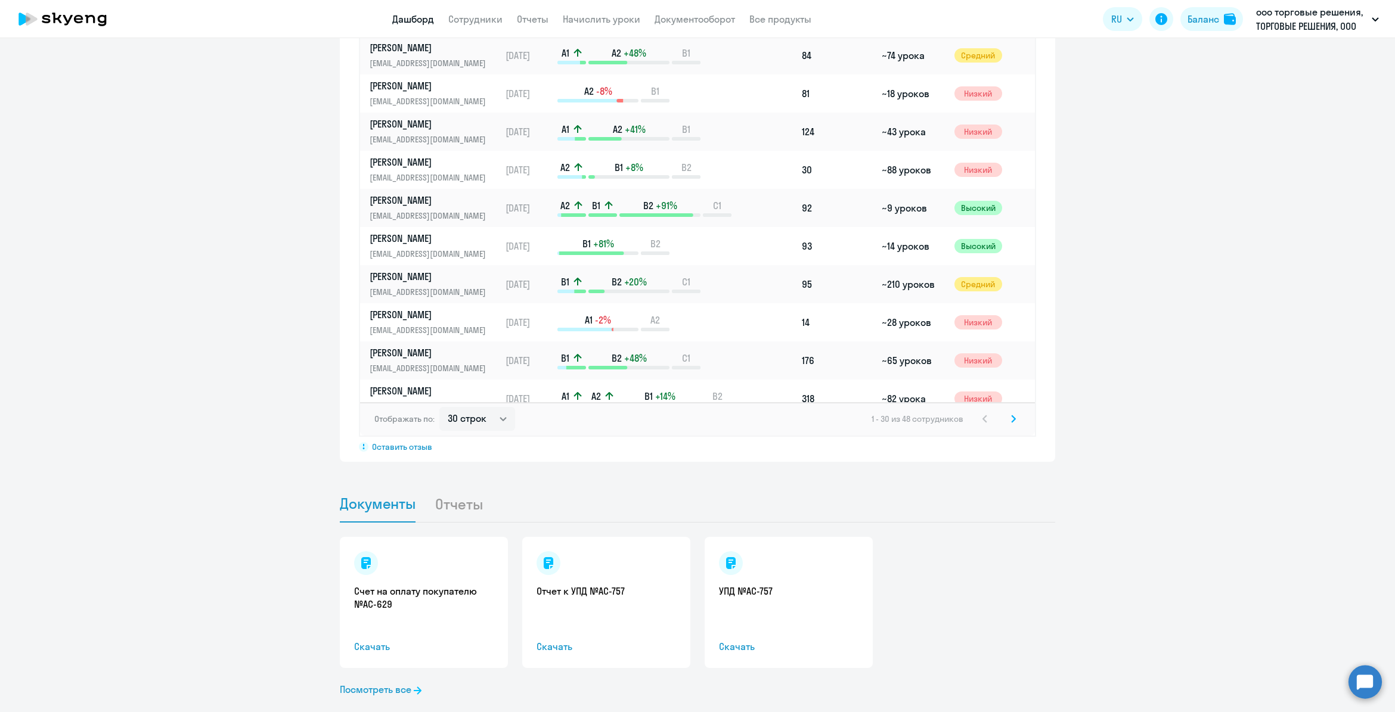
click at [740, 632] on div "УПД №AC-757 Скачать" at bounding box center [789, 602] width 168 height 131
click at [737, 640] on span "Скачать" at bounding box center [788, 647] width 139 height 14
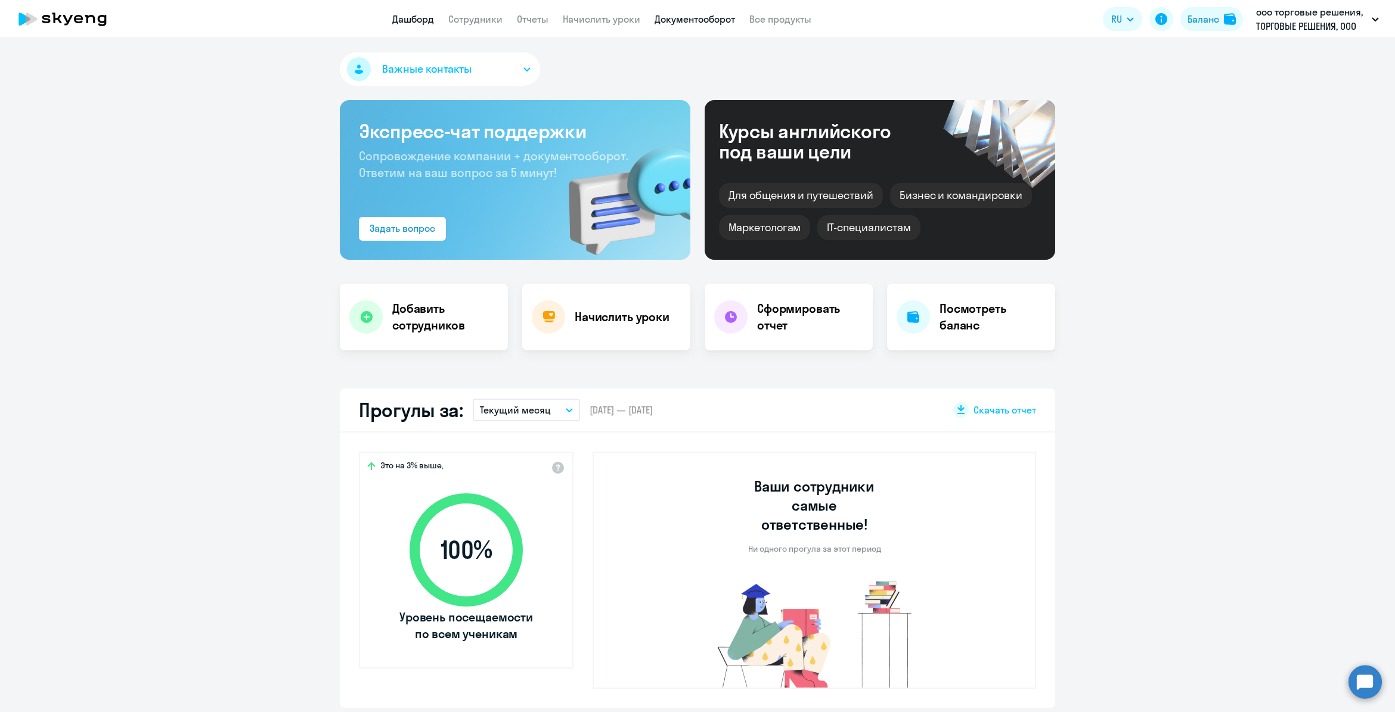
click at [699, 21] on link "Документооборот" at bounding box center [695, 19] width 80 height 12
click at [412, 234] on div "Задать вопрос" at bounding box center [403, 228] width 66 height 14
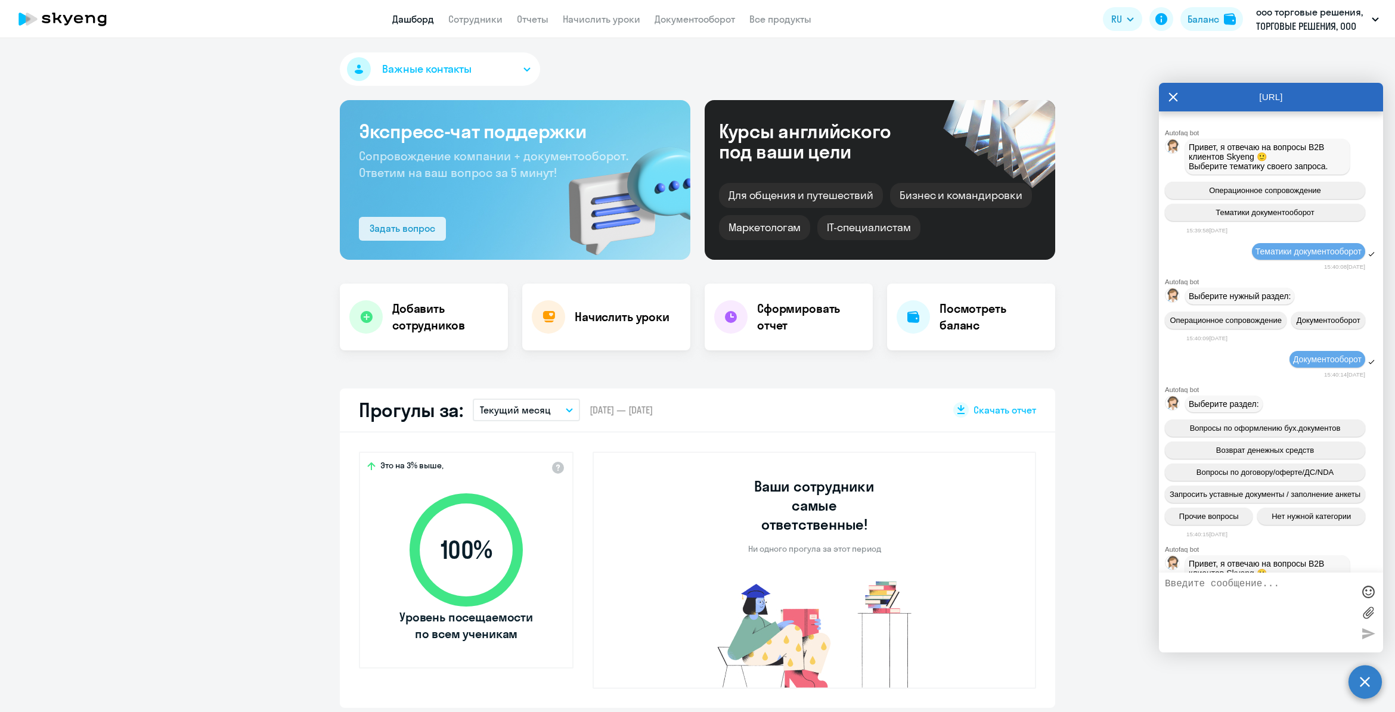
scroll to position [104, 0]
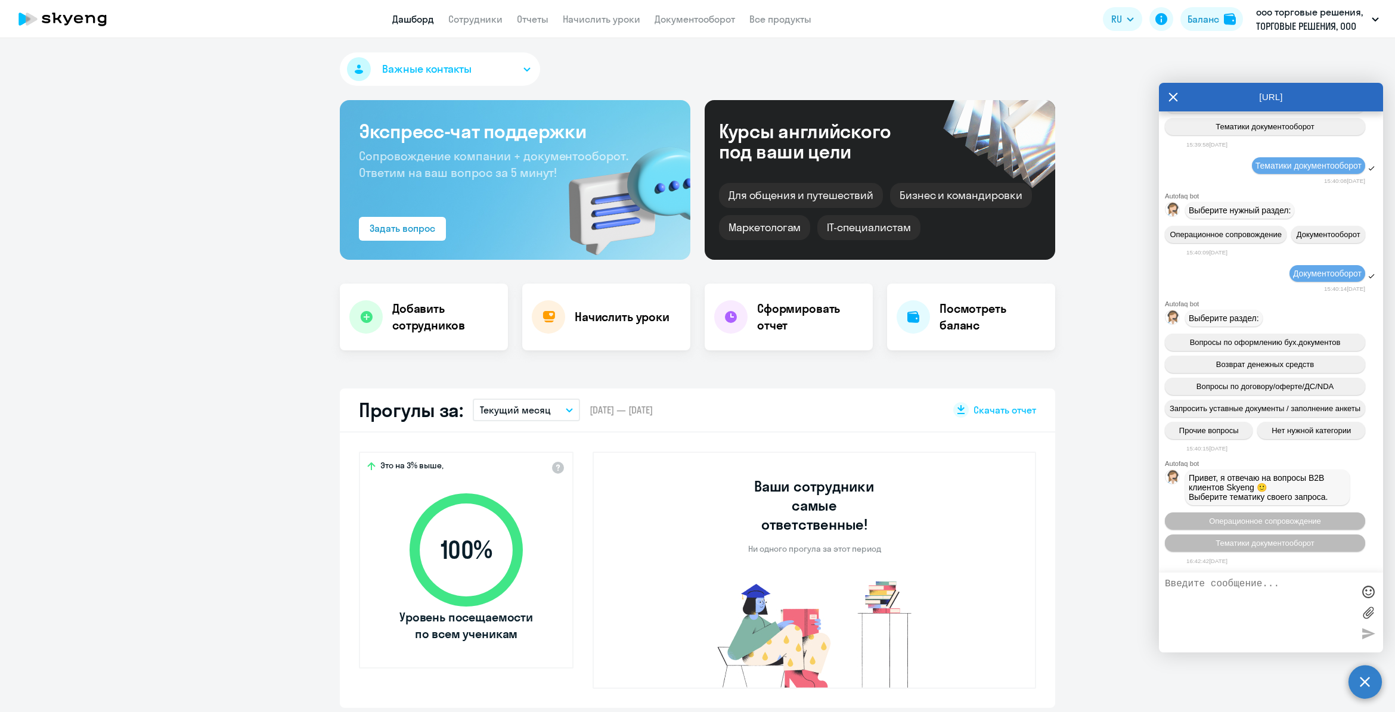
type textarea "L"
type textarea "Добрый день в рас"
select select "30"
click at [1342, 594] on textarea "Добрый день, в расшифровке расходов по компании за август: сотрудник [PERSON_NA…" at bounding box center [1259, 613] width 188 height 68
type textarea "Добрый день, в расшифровке расходов по компании за август: неизвестный сотрудни…"
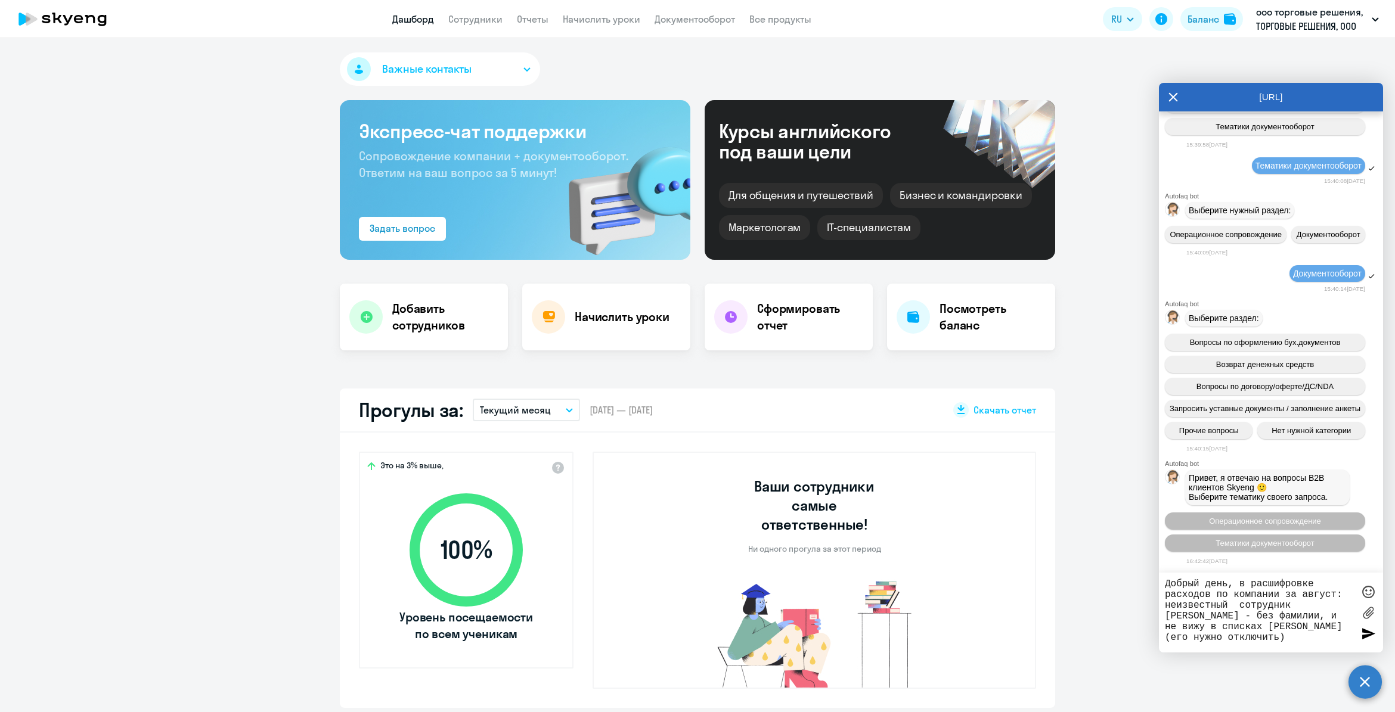
click at [997, 588] on div "Ваши сотрудники самые ответственные! Ни одного прогула за этот период" at bounding box center [815, 570] width 444 height 237
click at [1361, 636] on div at bounding box center [1368, 634] width 18 height 18
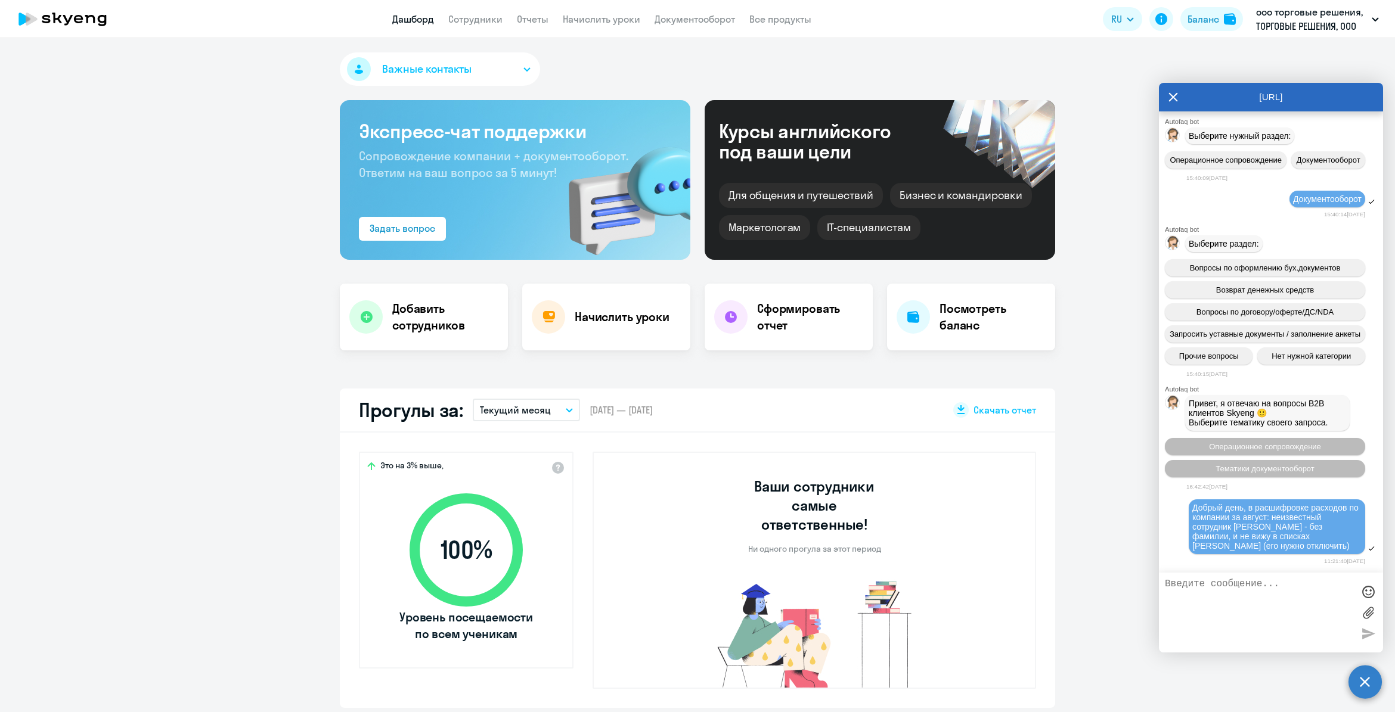
scroll to position [269, 0]
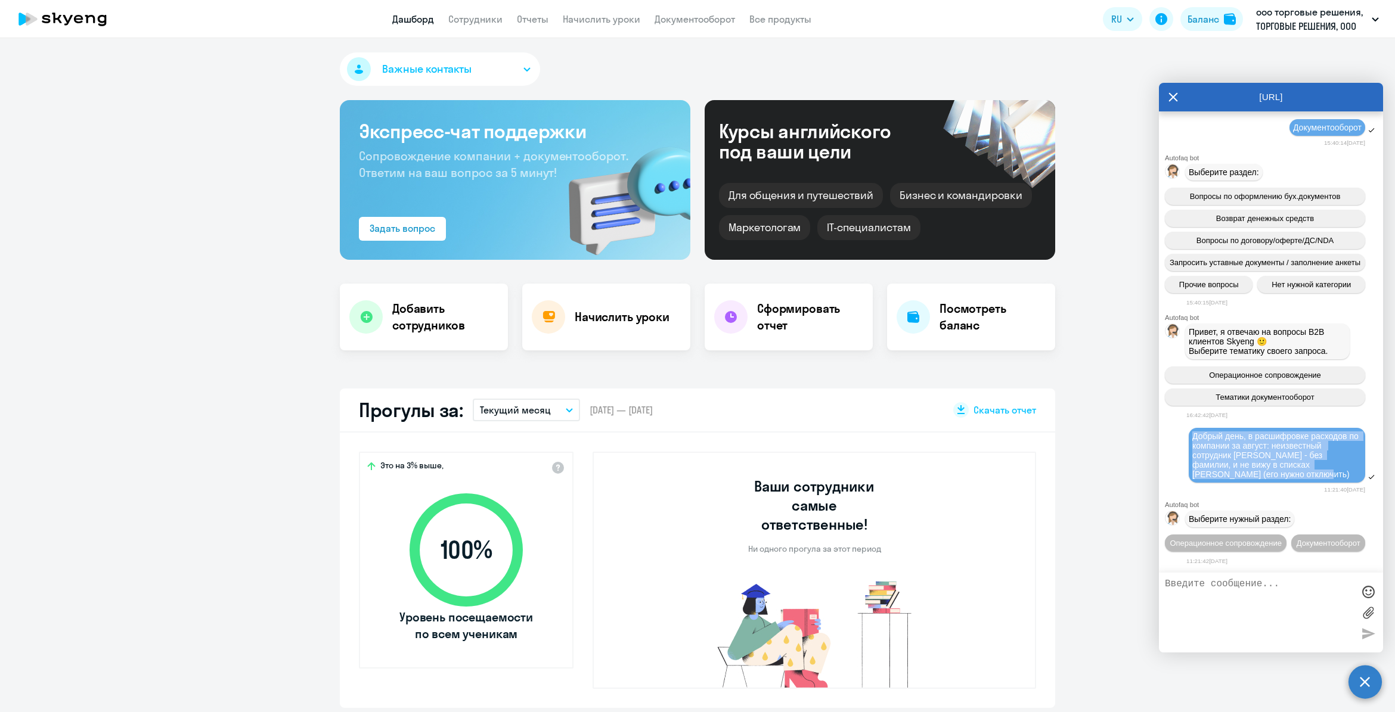
drag, startPoint x: 1282, startPoint y: 454, endPoint x: 1191, endPoint y: 416, distance: 98.9
click at [1191, 428] on div "Добрый день, в расшифровке расходов по компании за август: неизвестный сотрудни…" at bounding box center [1277, 455] width 176 height 55
copy span "Добрый день, в расшифровке расходов по компании за август: неизвестный сотрудни…"
click at [1224, 535] on button "Операционное сопровождение" at bounding box center [1226, 543] width 122 height 17
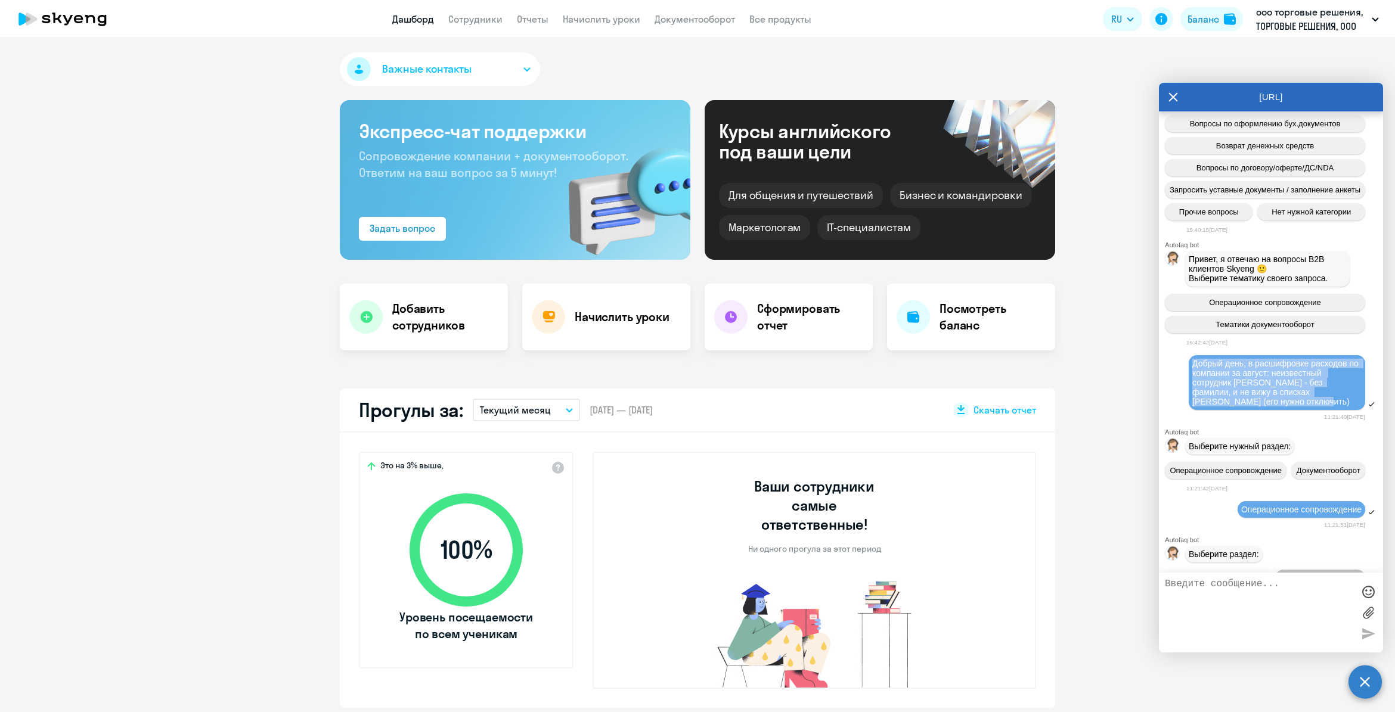
scroll to position [398, 0]
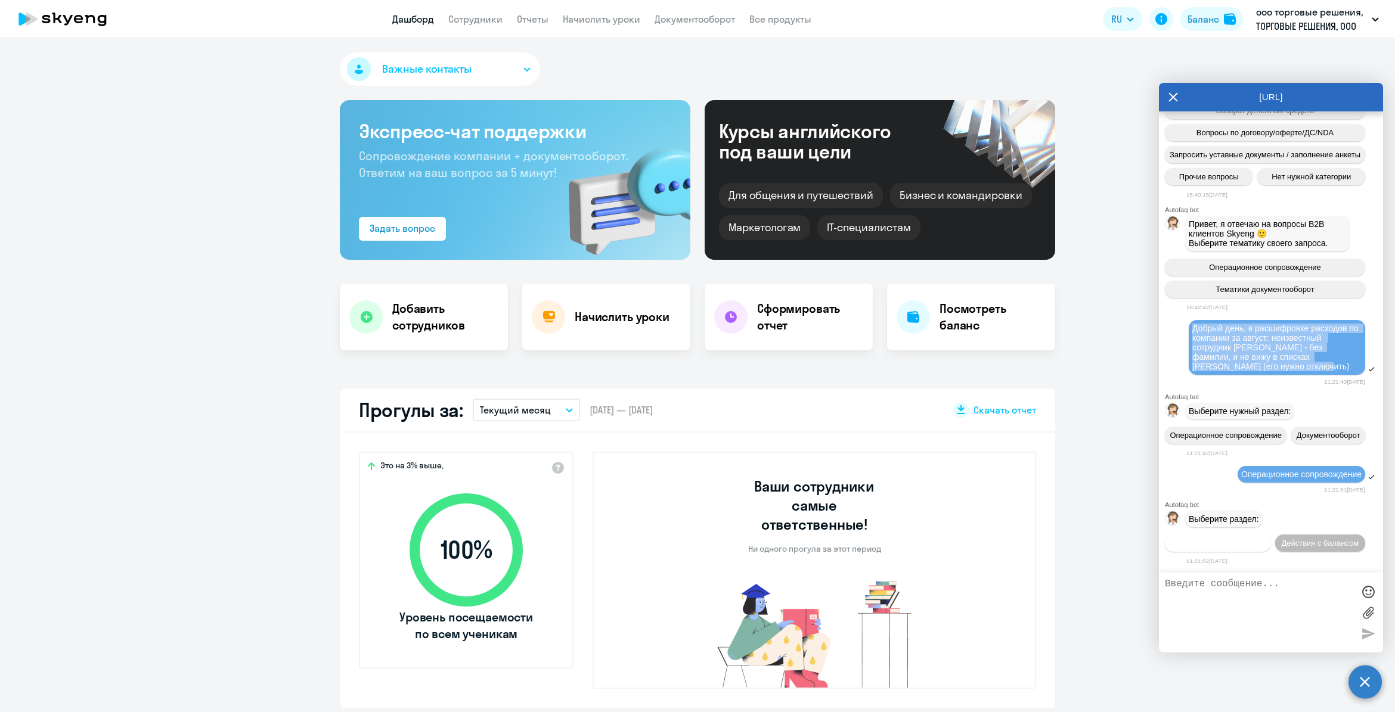
click at [1235, 539] on span "Действия по сотрудникам" at bounding box center [1217, 543] width 92 height 9
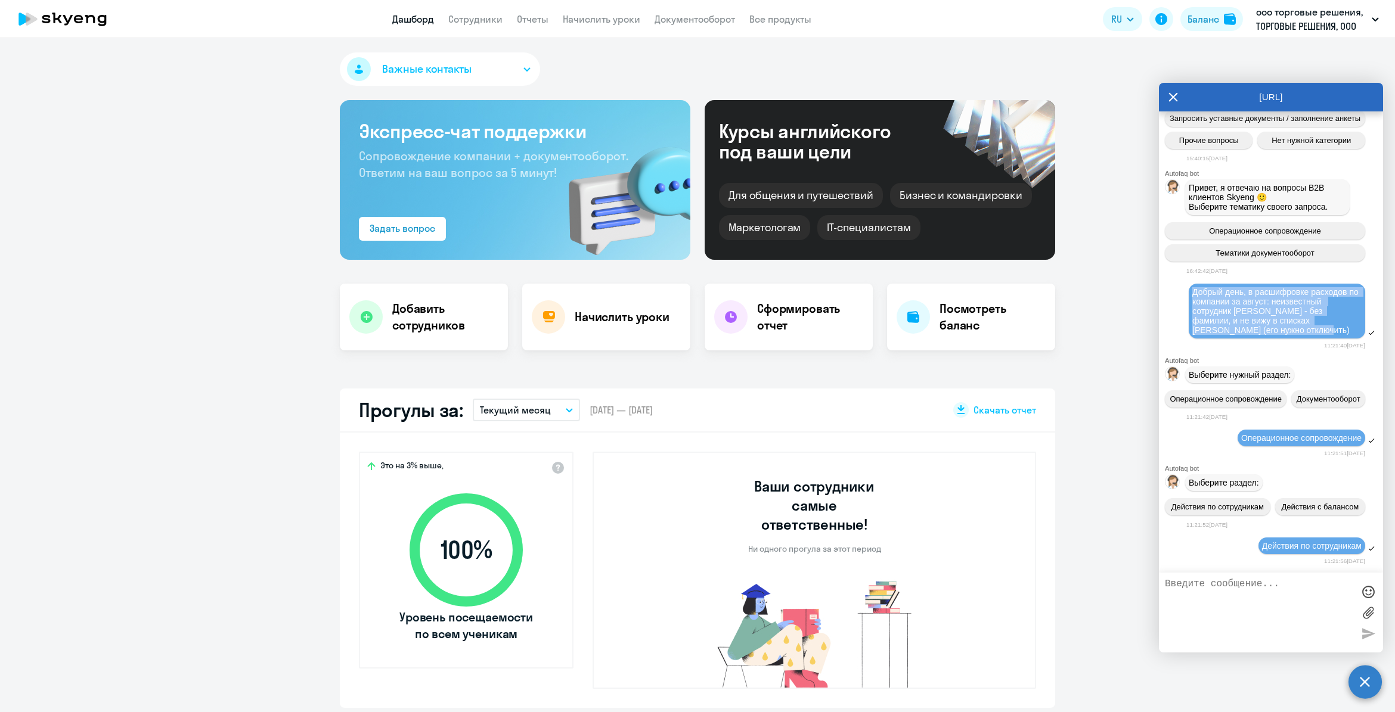
scroll to position [574, 0]
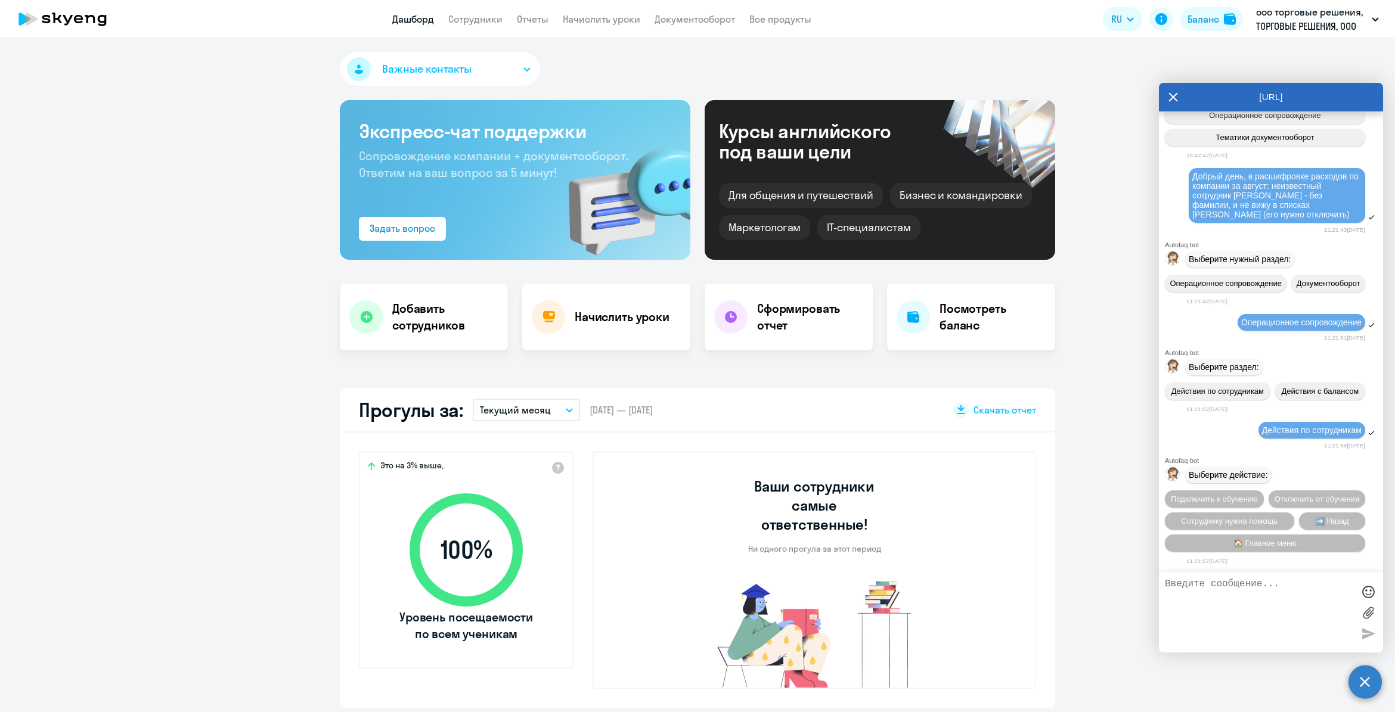
click at [1206, 590] on textarea at bounding box center [1259, 613] width 188 height 68
click at [1275, 495] on span "Отключить от обучения" at bounding box center [1317, 499] width 85 height 9
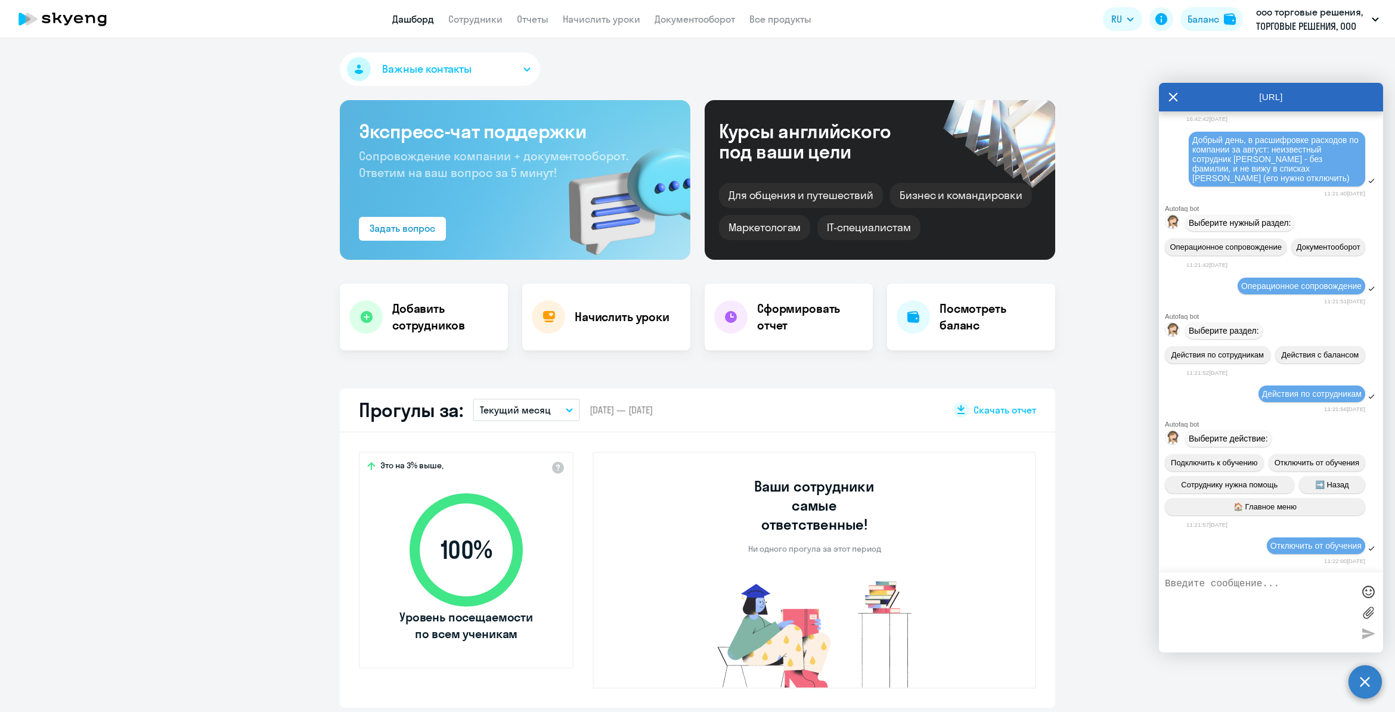
scroll to position [729, 0]
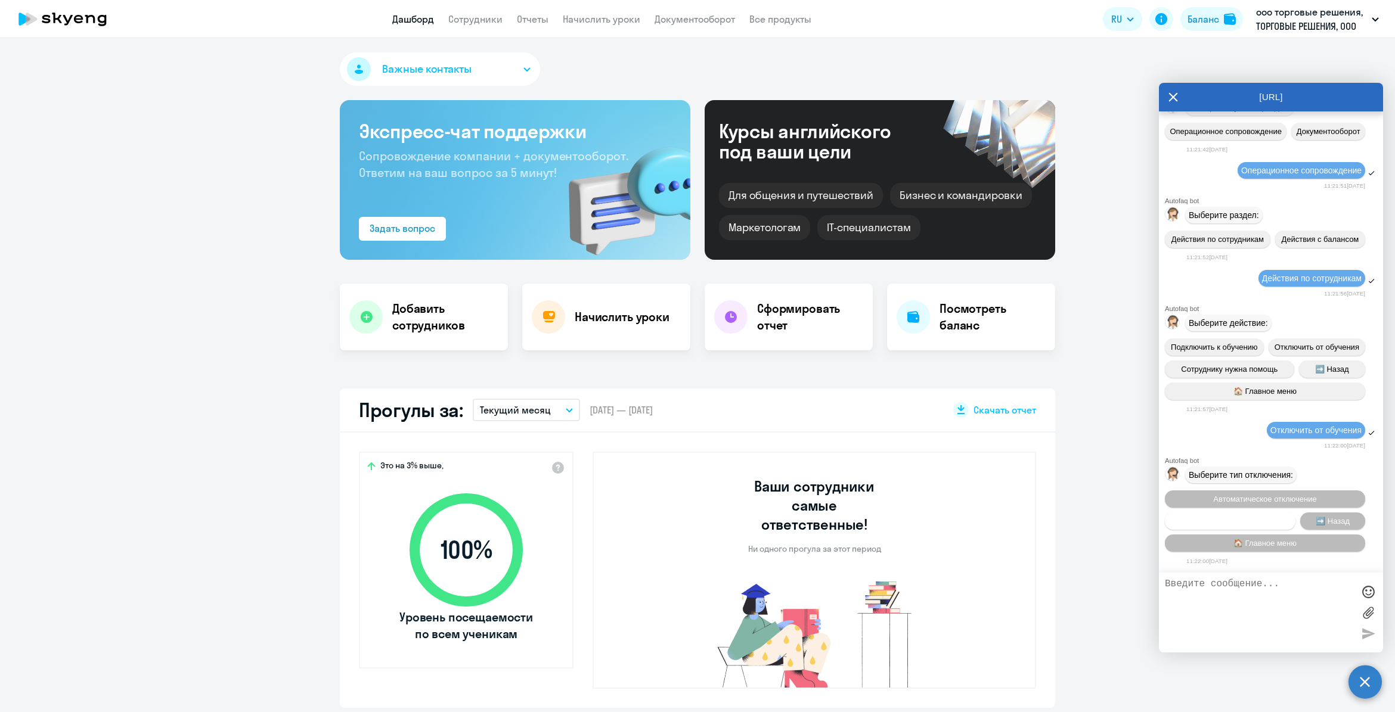
click at [1232, 519] on span "Запланировать отключение" at bounding box center [1230, 521] width 100 height 9
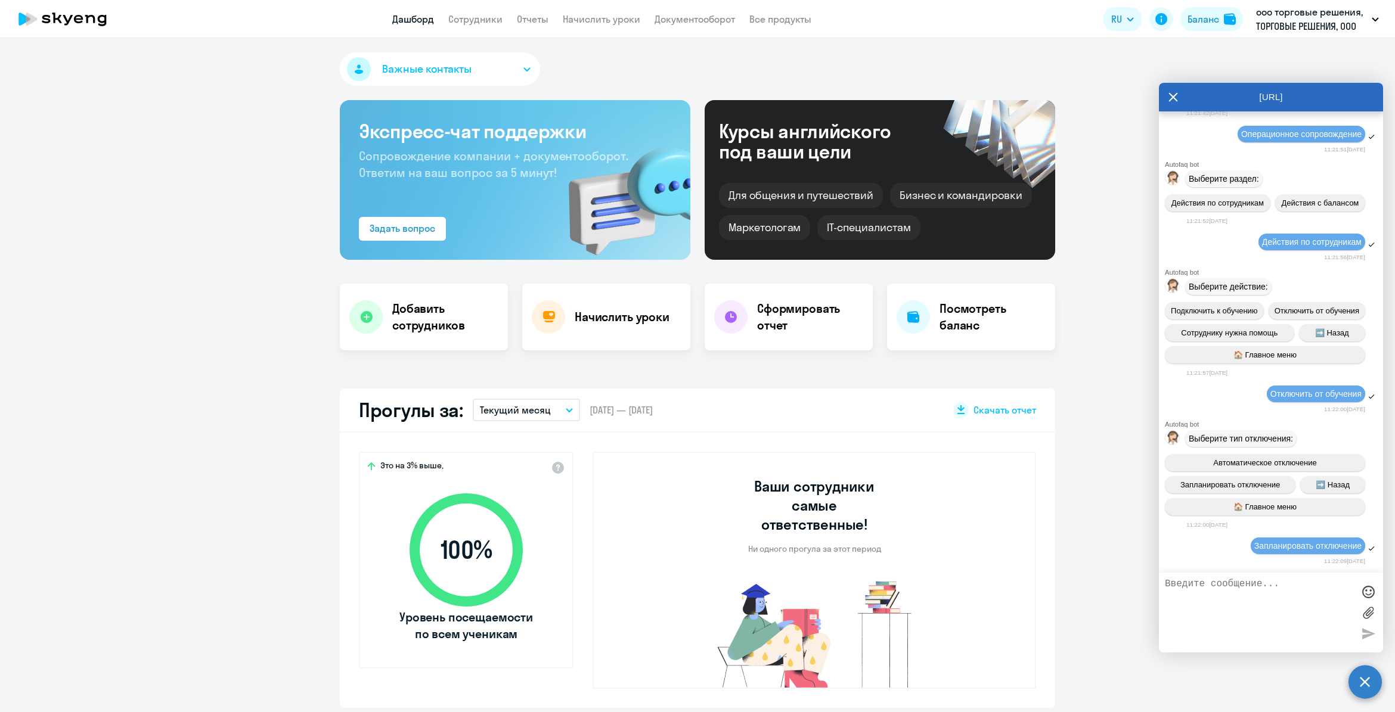
click at [1191, 605] on textarea at bounding box center [1259, 613] width 188 height 68
type textarea "[PERSON_NAME]"
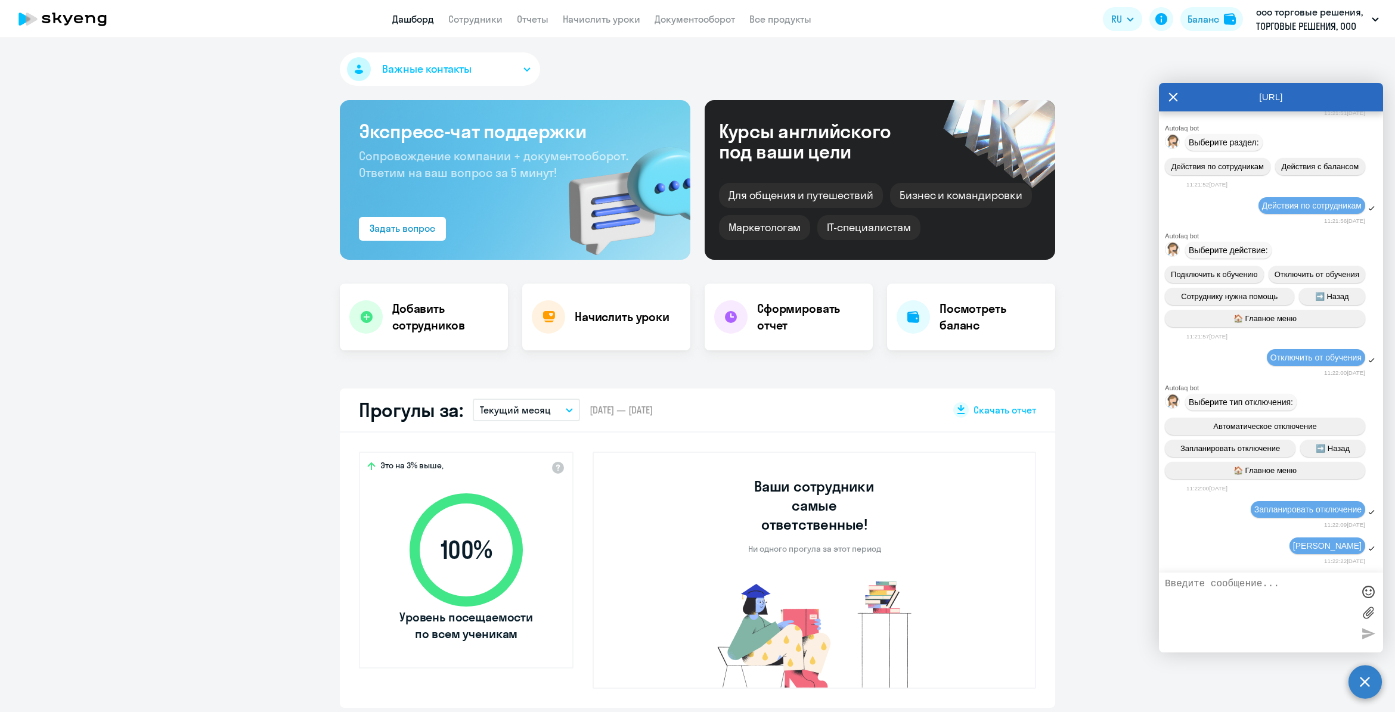
scroll to position [801, 0]
click at [1229, 597] on textarea at bounding box center [1259, 613] width 188 height 68
paste textarea "Добрый день, в расшифровке расходов по компании за август: неизвестный сотрудни…"
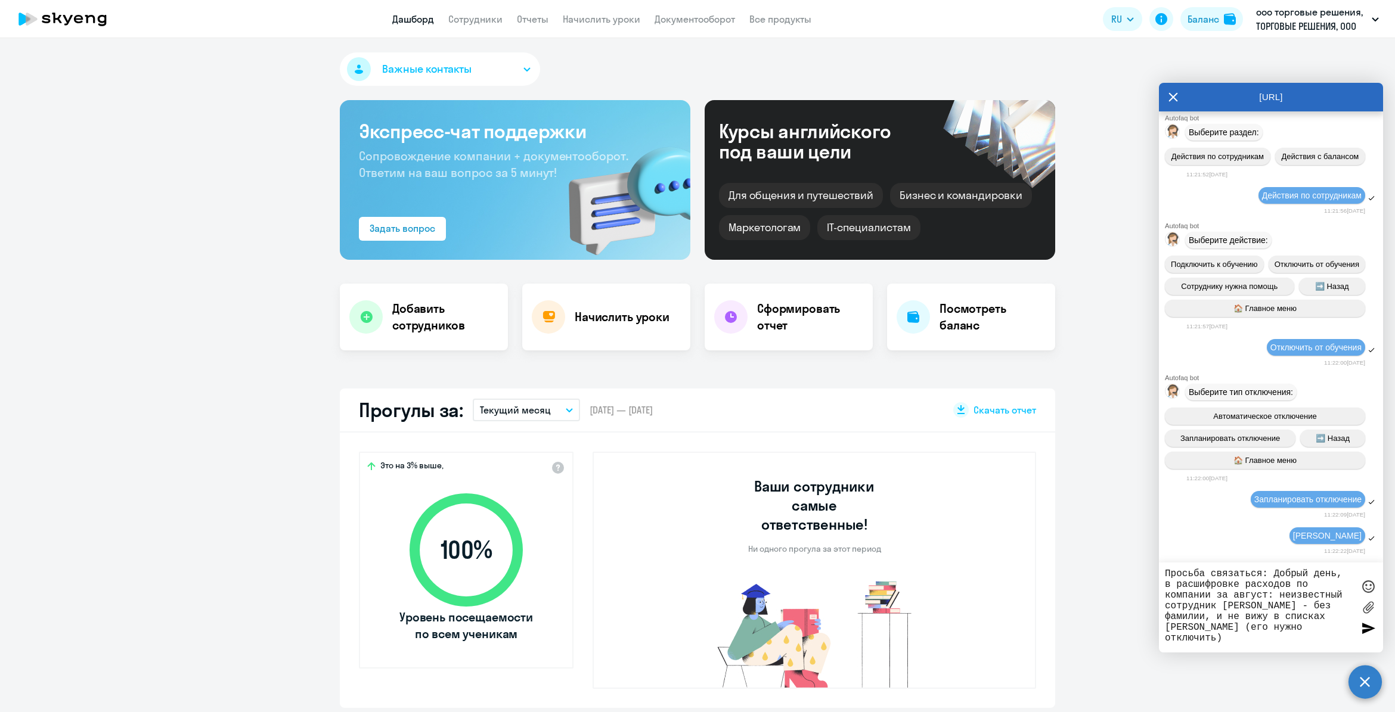
type textarea "Просьба связаться: Добрый день, в расшифровке расходов по компании за август: н…"
click at [1363, 624] on div at bounding box center [1368, 629] width 18 height 18
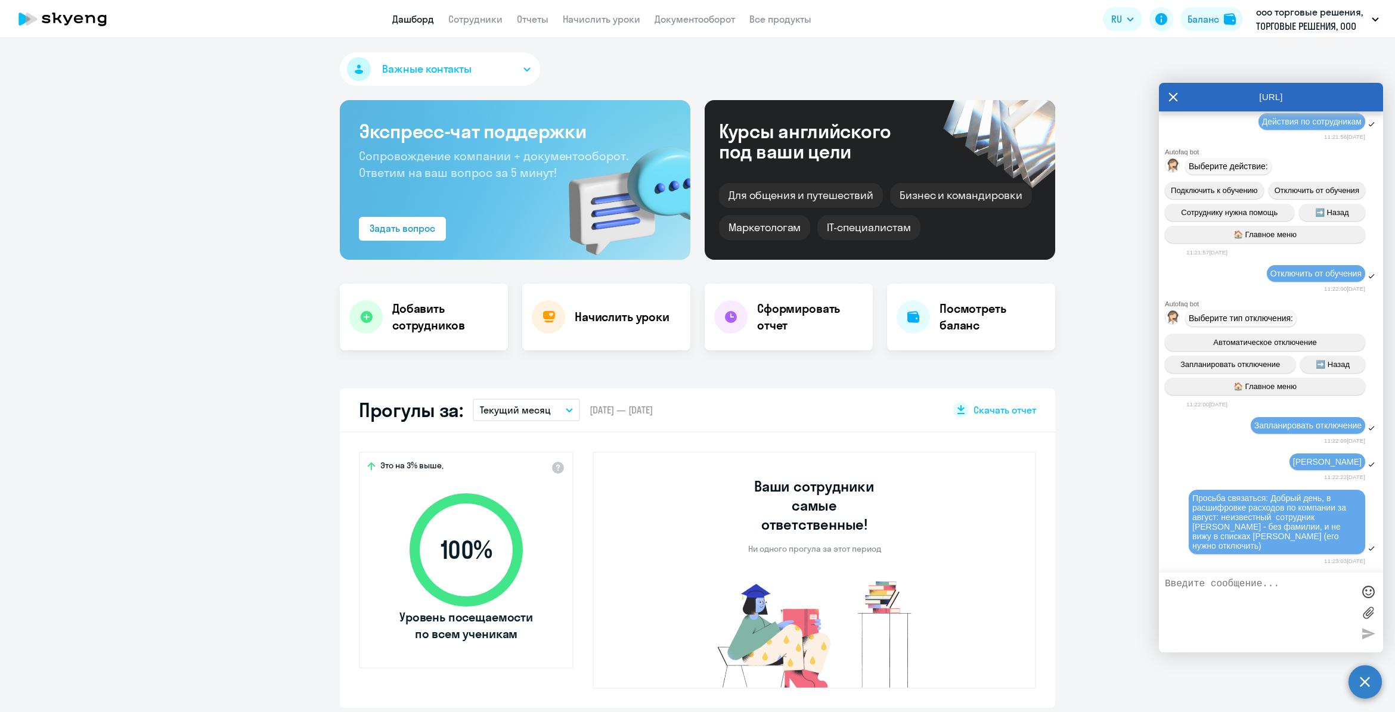
scroll to position [957, 0]
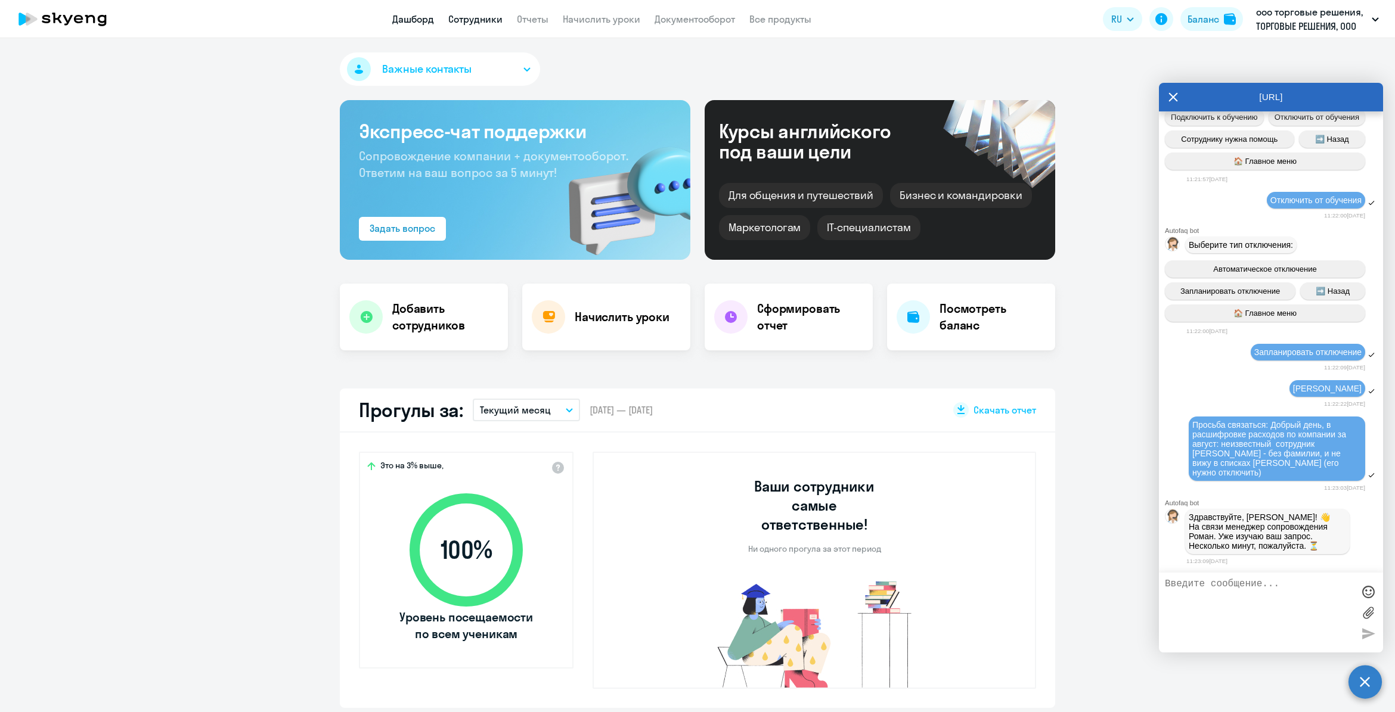
click at [467, 21] on link "Сотрудники" at bounding box center [475, 19] width 54 height 12
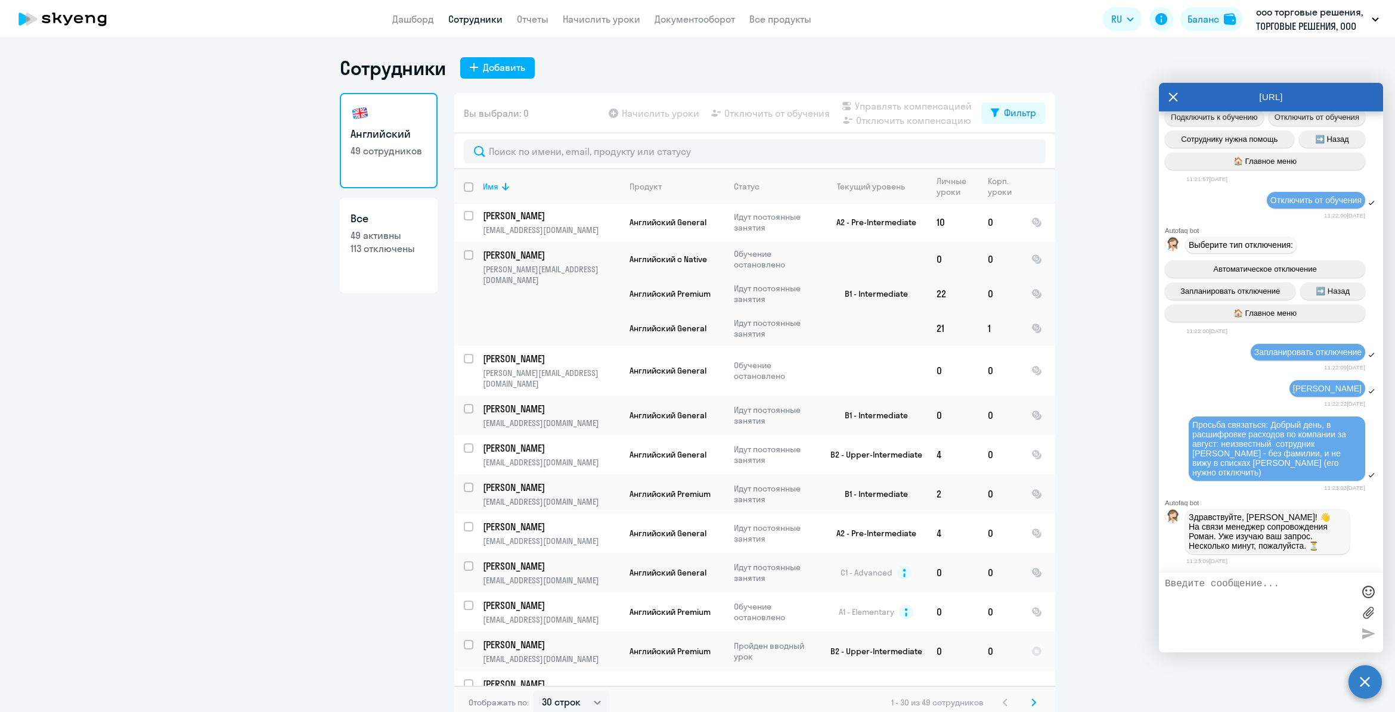
scroll to position [751, 0]
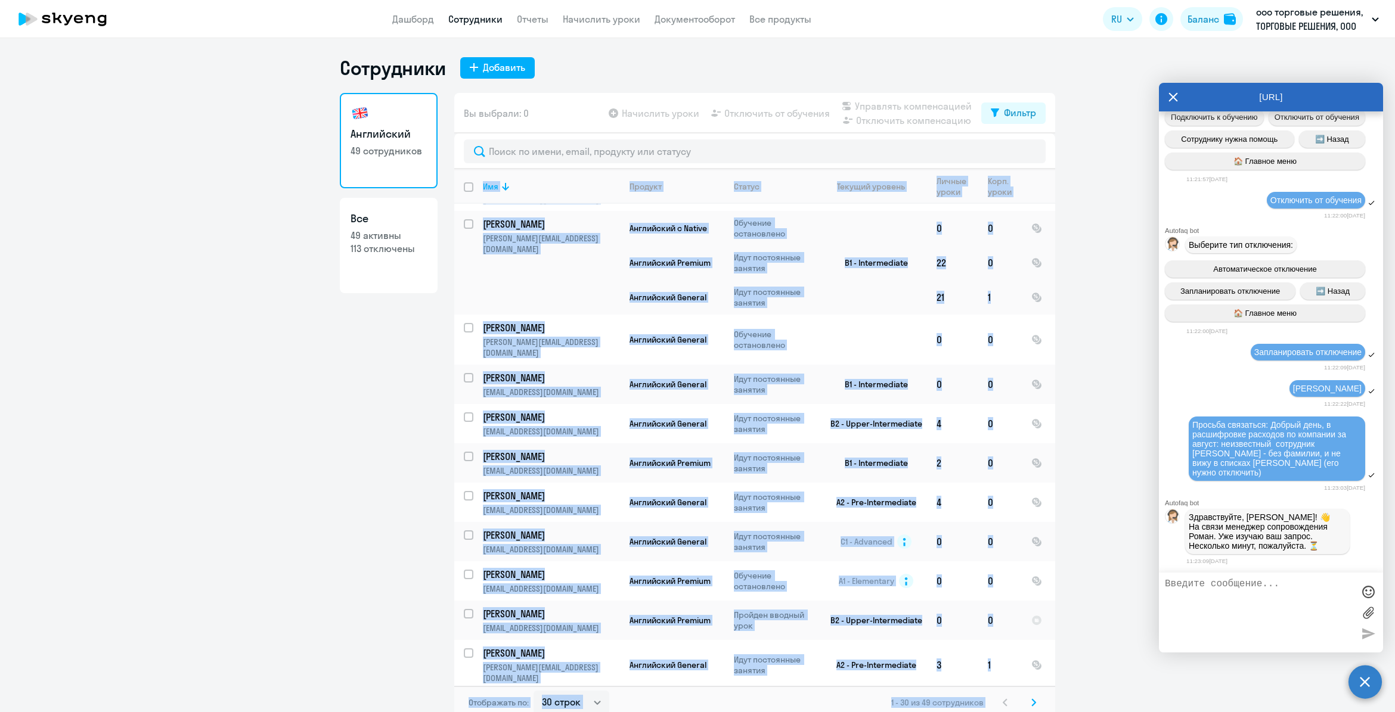
drag, startPoint x: 1049, startPoint y: 705, endPoint x: 1062, endPoint y: 529, distance: 176.3
click at [1062, 529] on ng-component "Сотрудники Добавить Английский 49 сотрудников Все 49 активны 113 отключены Вы в…" at bounding box center [697, 388] width 1395 height 664
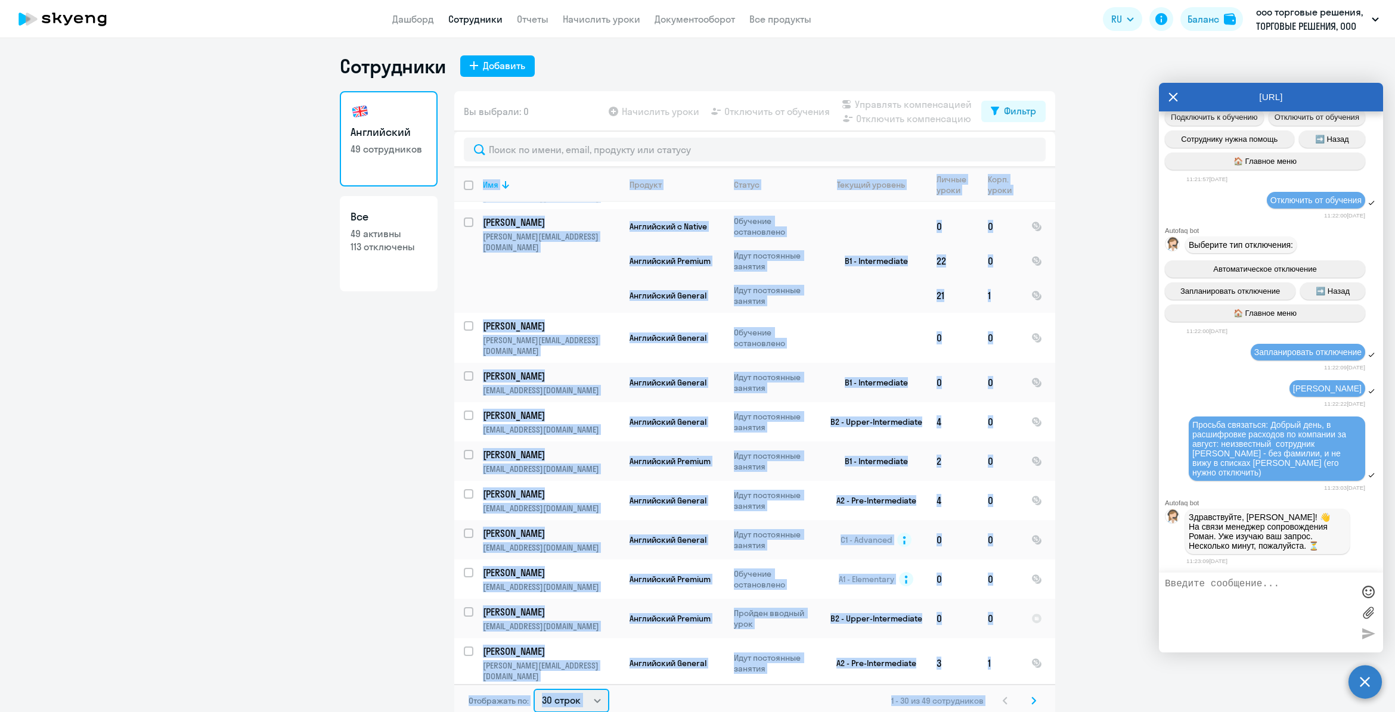
click at [588, 702] on select "30 строк 50 строк 100 строк" at bounding box center [572, 701] width 76 height 24
select select "100"
click at [534, 689] on select "30 строк 50 строк 100 строк" at bounding box center [572, 701] width 76 height 24
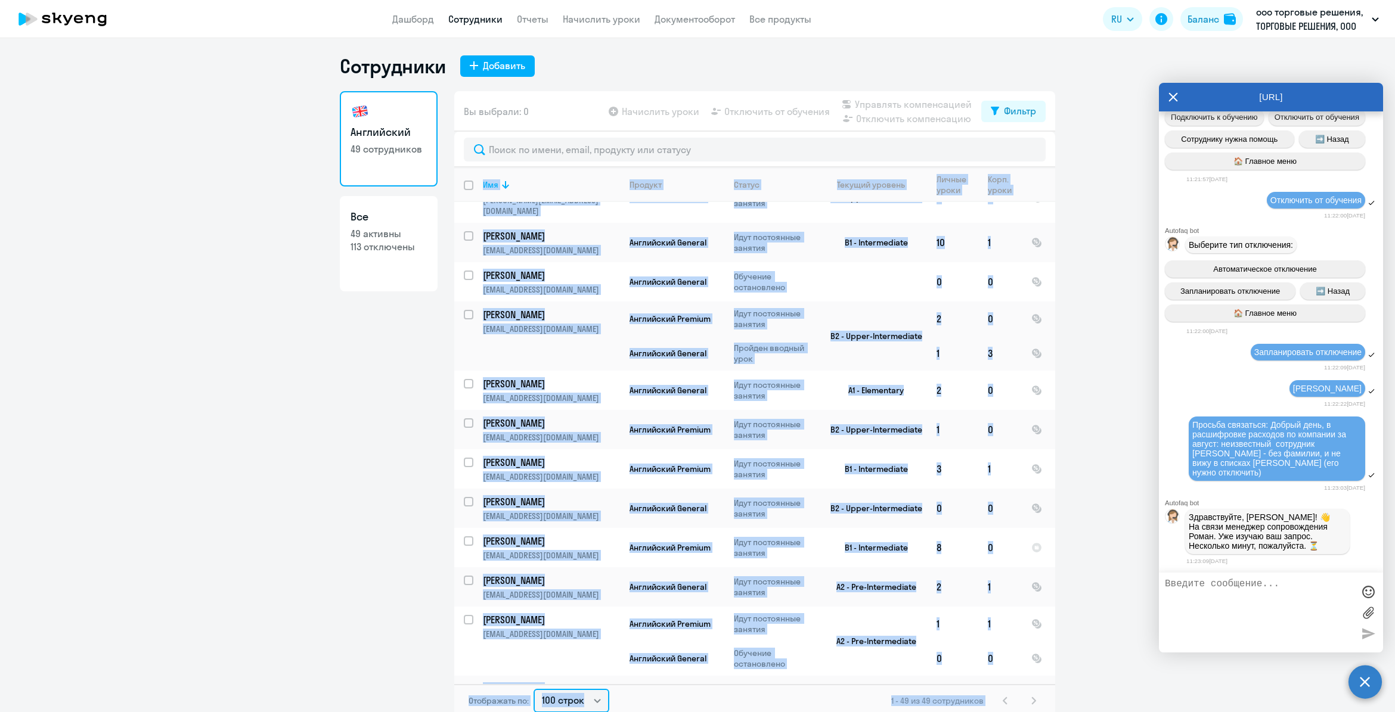
scroll to position [1608, 0]
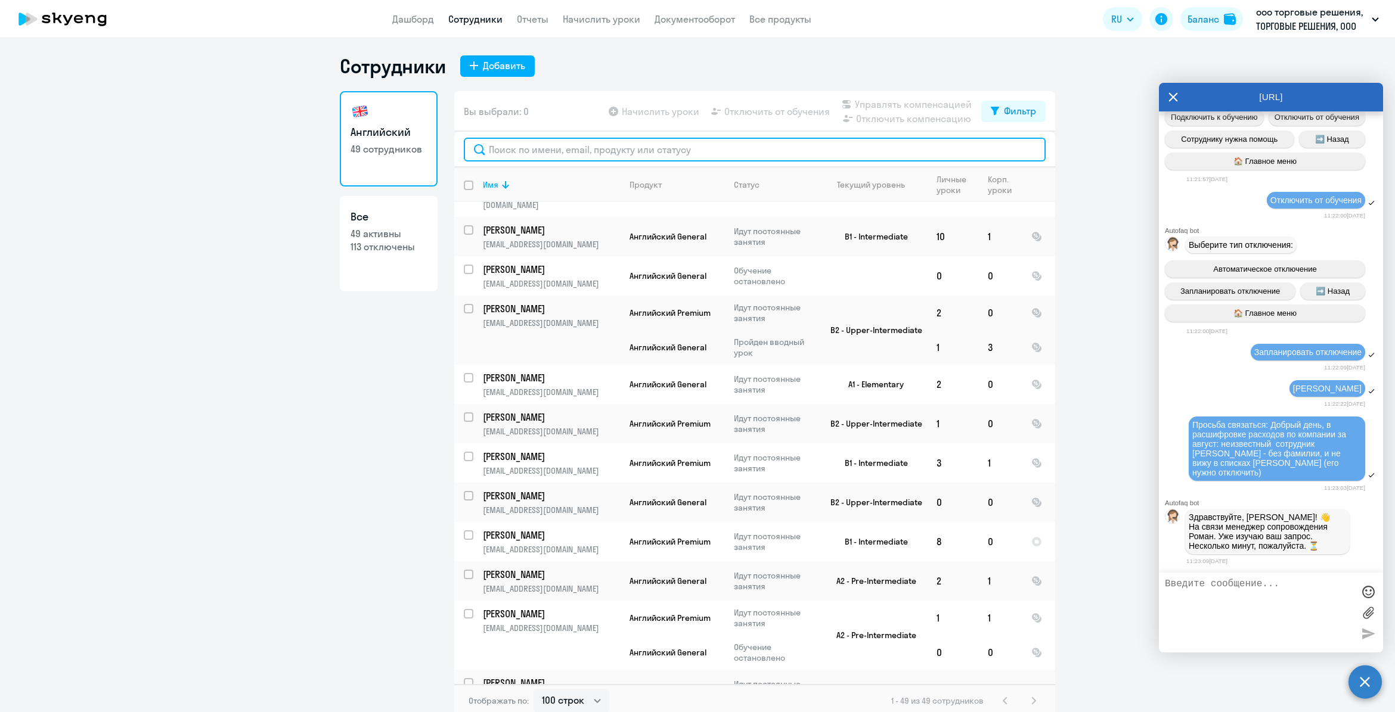
click at [600, 152] on input "text" at bounding box center [755, 150] width 582 height 24
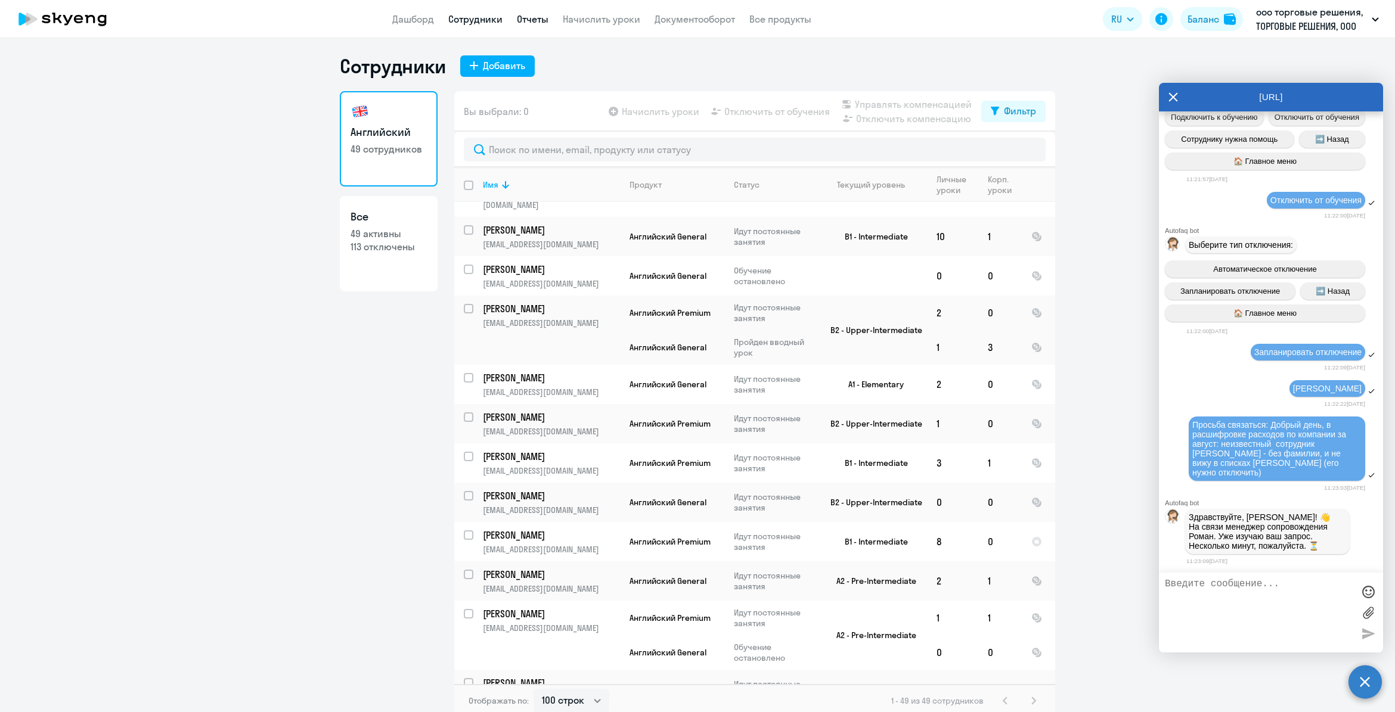
click at [540, 21] on link "Отчеты" at bounding box center [533, 19] width 32 height 12
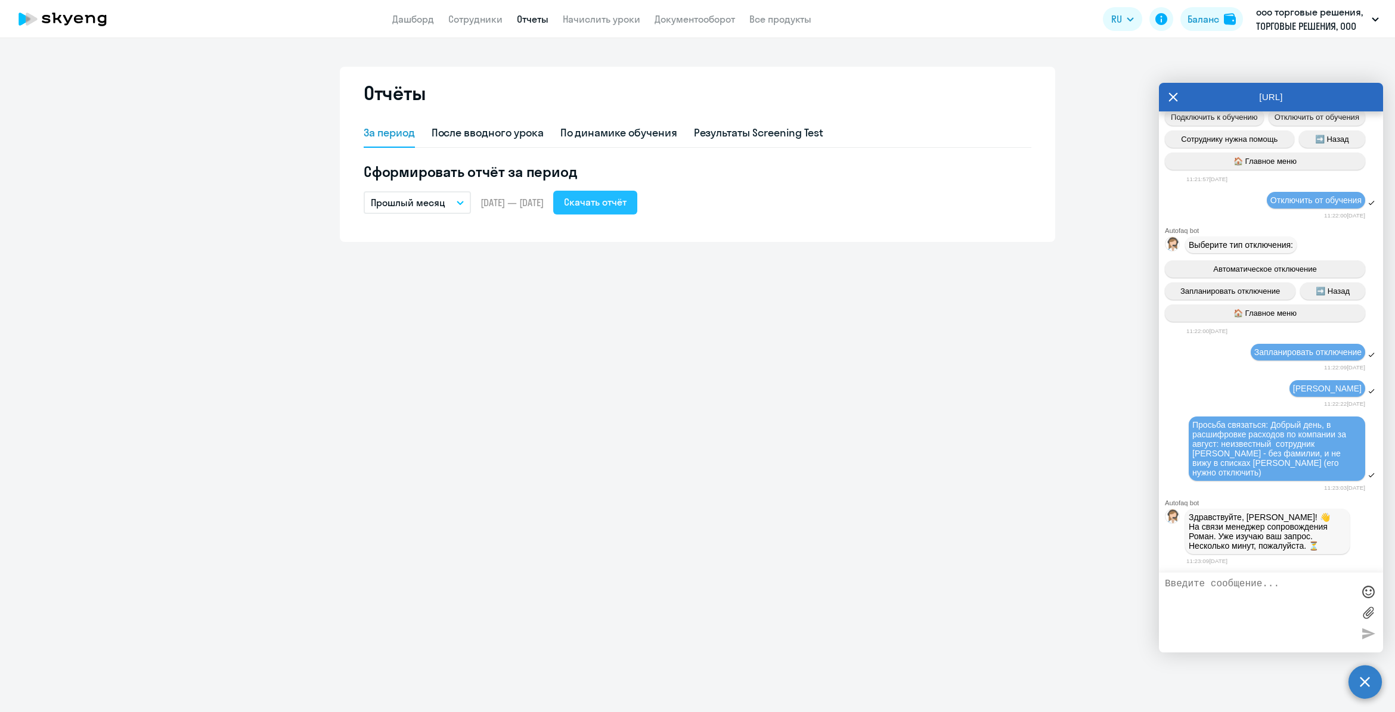
click at [609, 201] on div "Скачать отчёт" at bounding box center [595, 202] width 63 height 14
click at [1283, 590] on textarea at bounding box center [1259, 613] width 188 height 68
type textarea "В списках нет сотрудника [PERSON_NAME]"
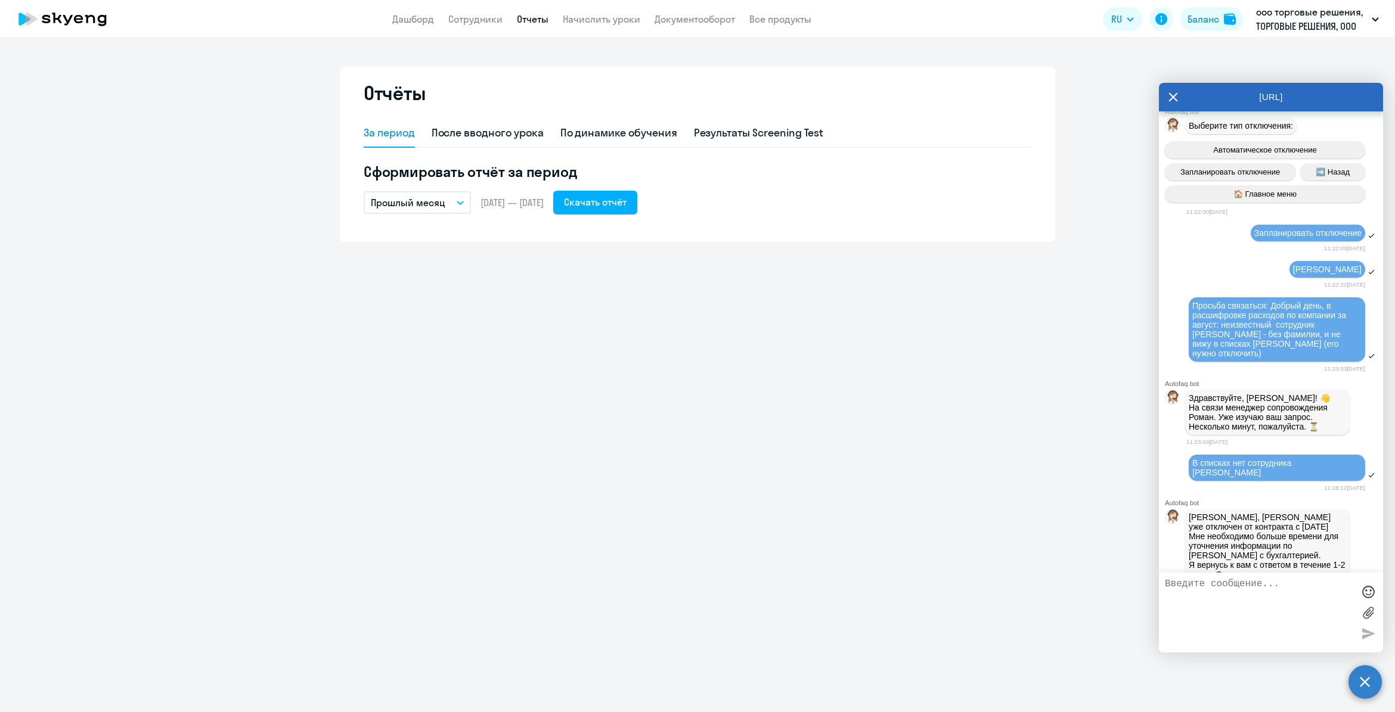
scroll to position [1092, 0]
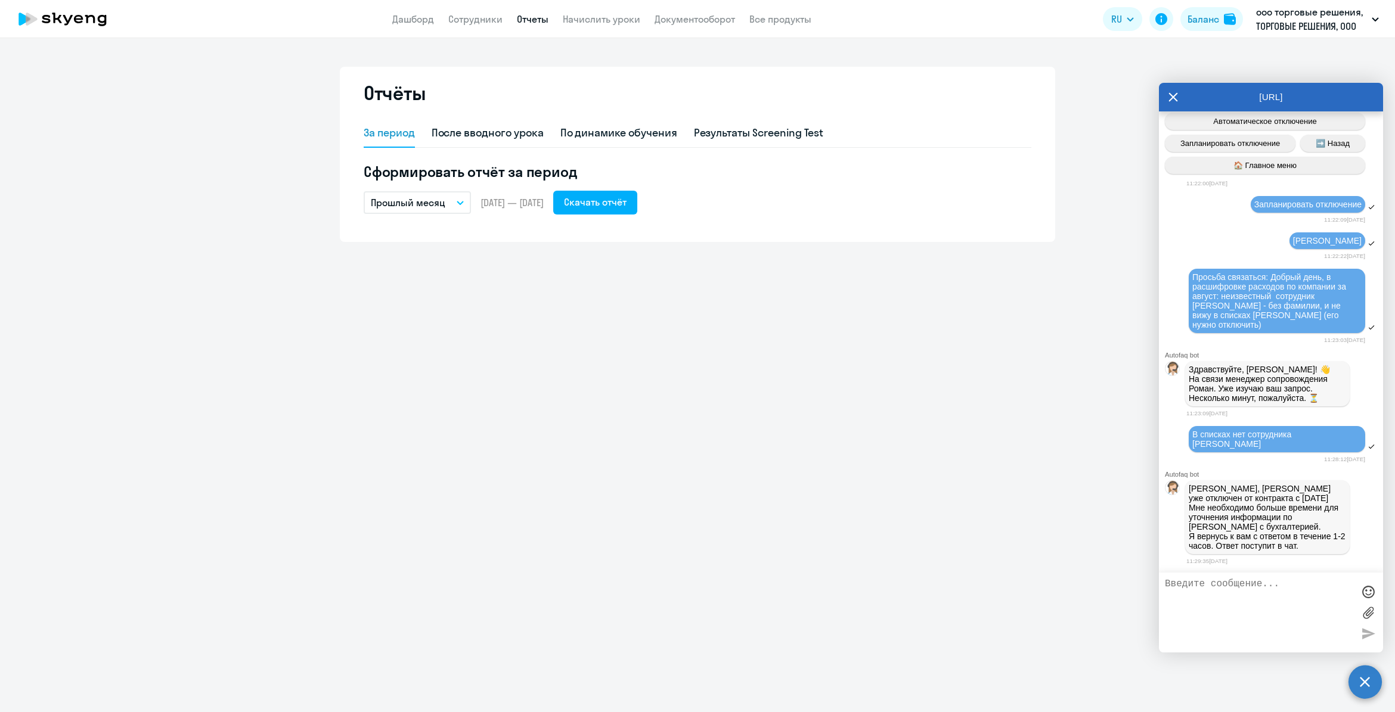
click at [1219, 603] on textarea at bounding box center [1259, 613] width 188 height 68
type textarea "Отлично. Спасибо, жду"
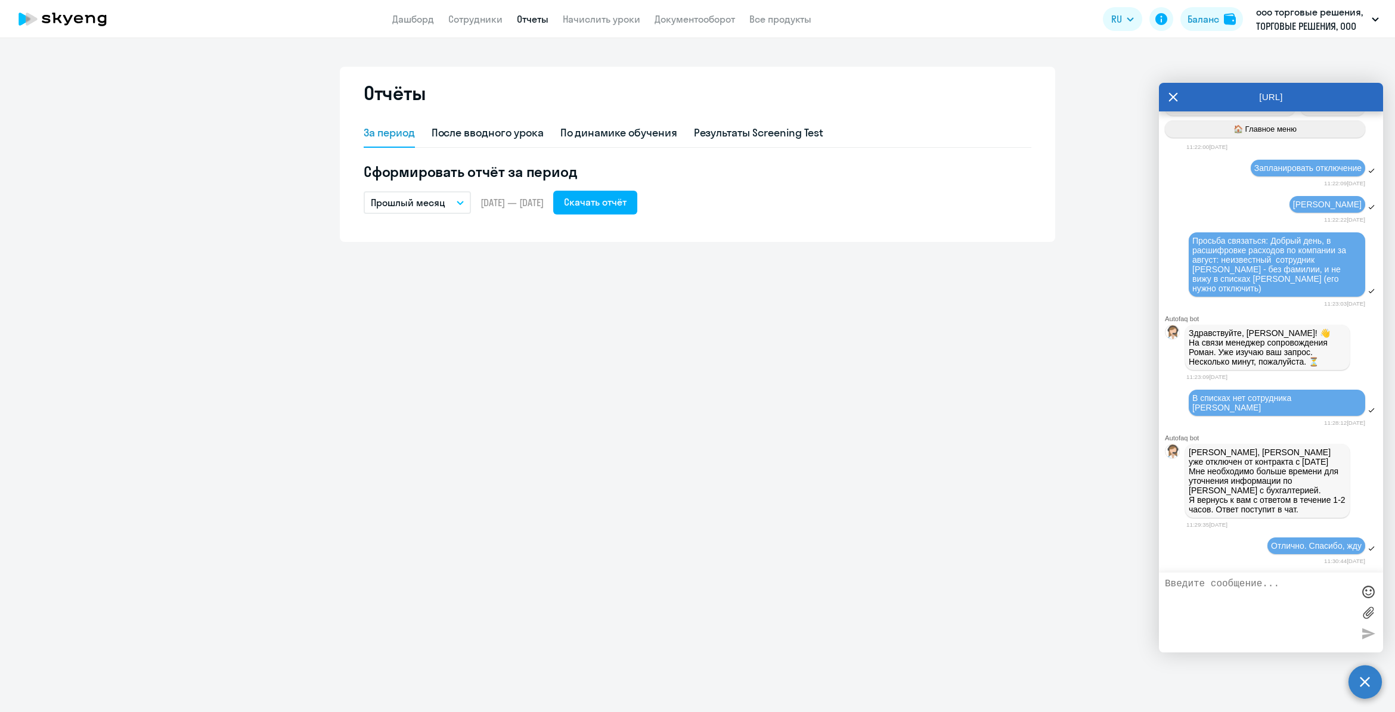
click at [1291, 650] on div at bounding box center [1271, 613] width 224 height 80
click at [609, 129] on div "По динамике обучения" at bounding box center [618, 132] width 117 height 15
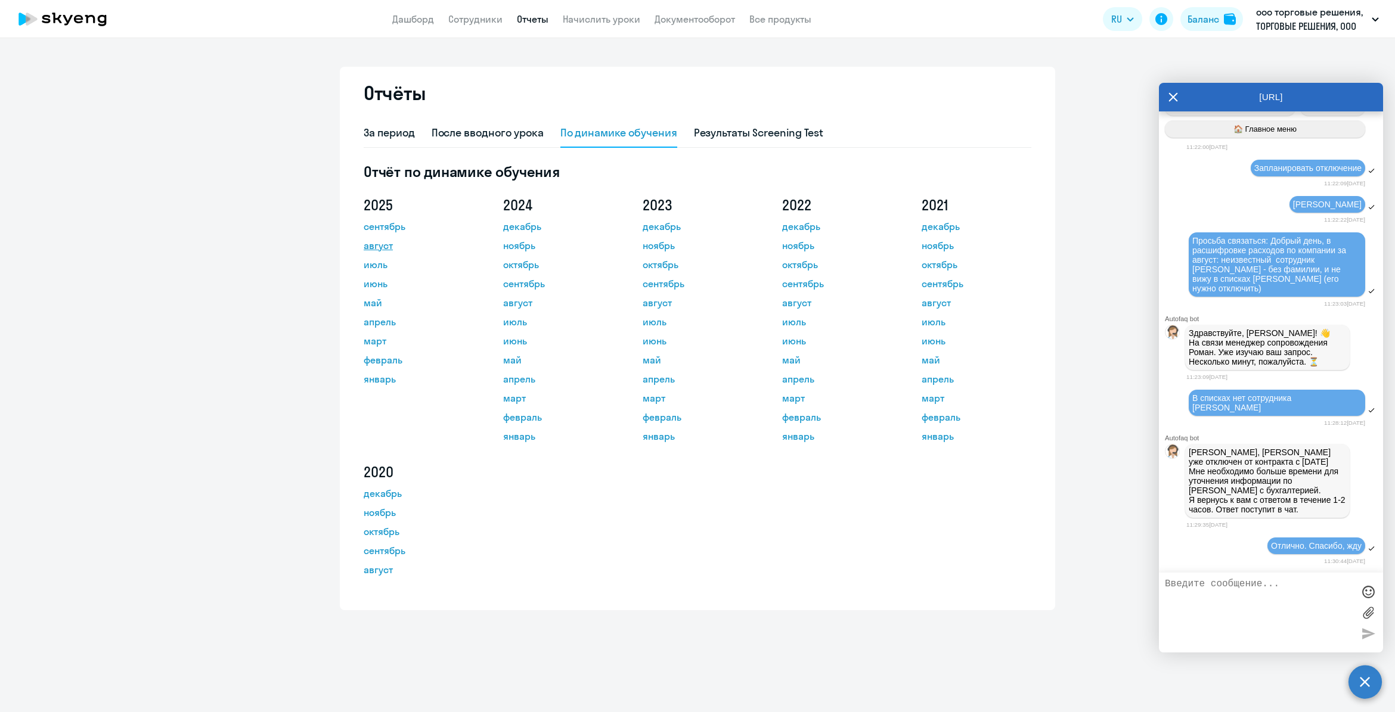
click at [374, 240] on link "август" at bounding box center [417, 245] width 107 height 14
